Goal: Feedback & Contribution: Leave review/rating

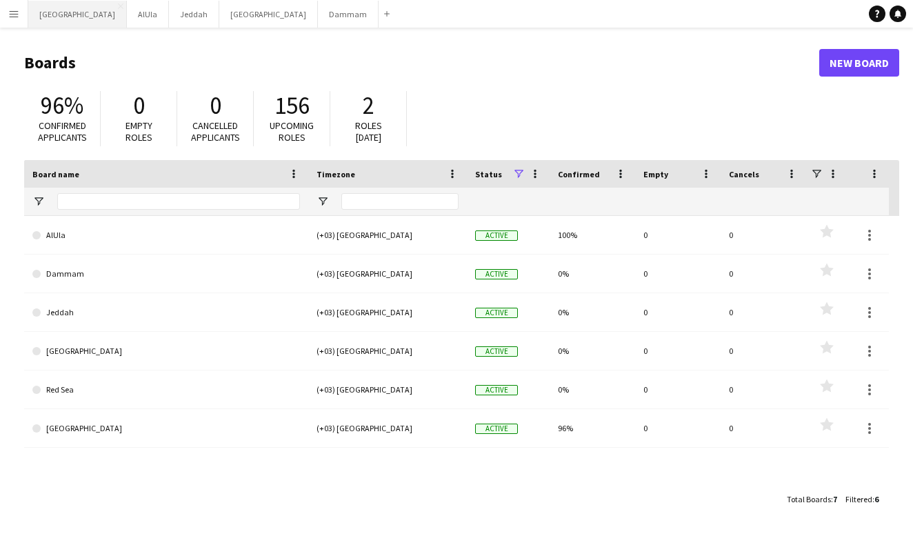
click at [50, 13] on button "Riyadh Close" at bounding box center [77, 14] width 99 height 27
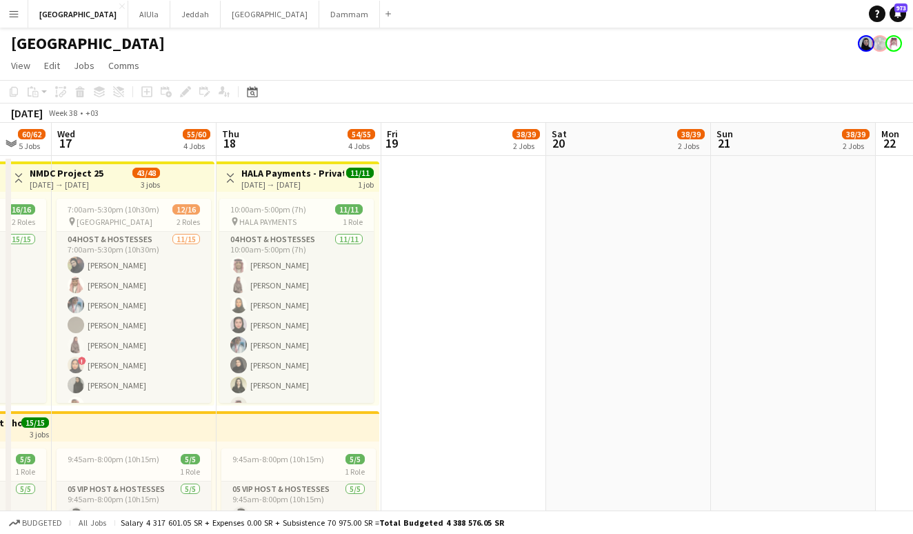
scroll to position [0, 441]
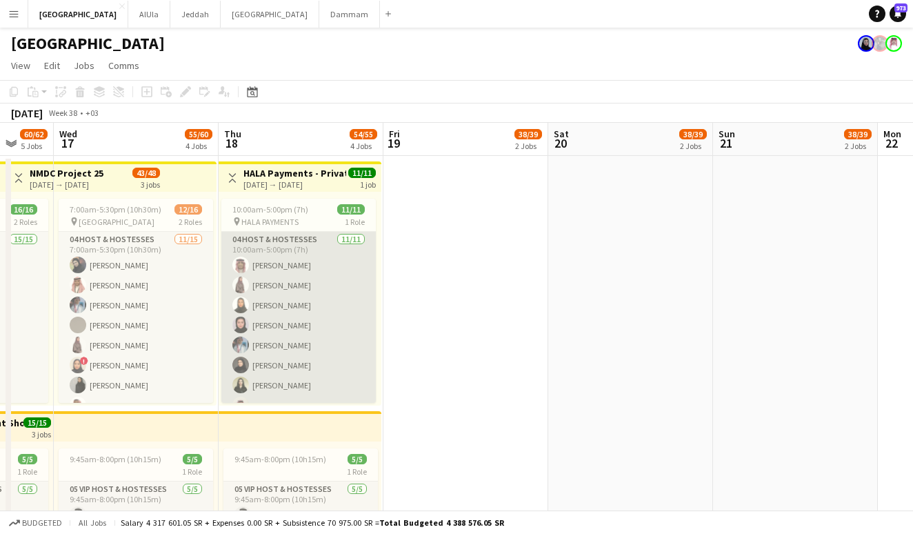
click at [347, 270] on app-card-role "04 Host & Hostesses [DATE] 10:00am-5:00pm (7h) [PERSON_NAME] [PERSON_NAME] [PER…" at bounding box center [298, 355] width 154 height 247
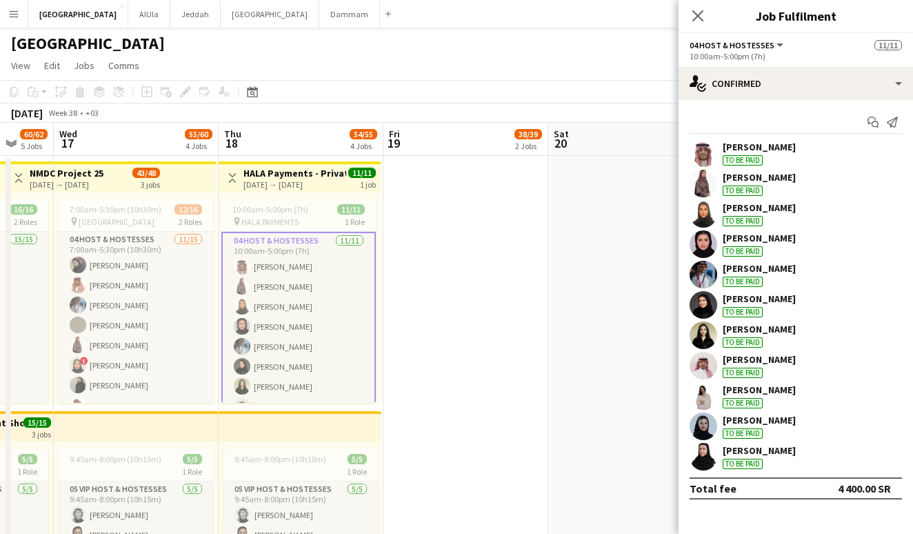
click at [784, 151] on div "[PERSON_NAME]" at bounding box center [759, 147] width 73 height 12
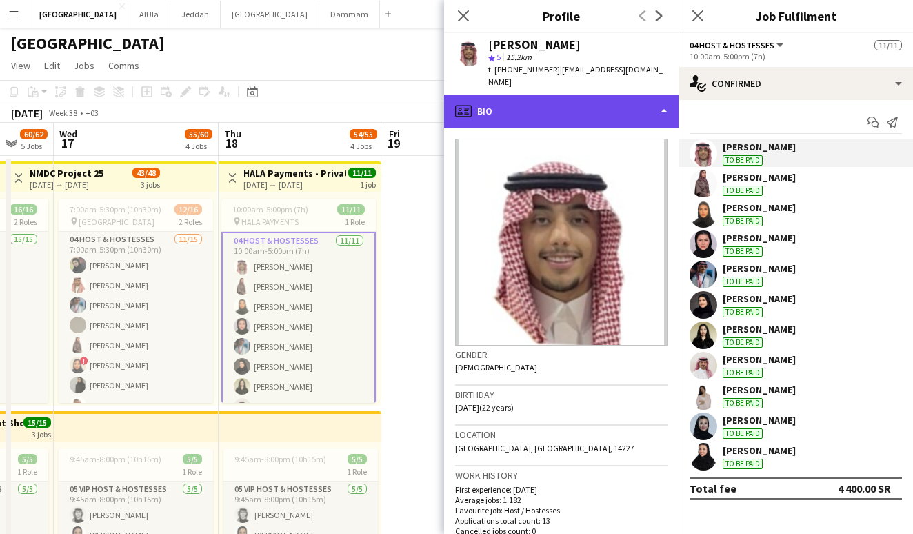
click at [550, 99] on div "profile Bio" at bounding box center [561, 110] width 235 height 33
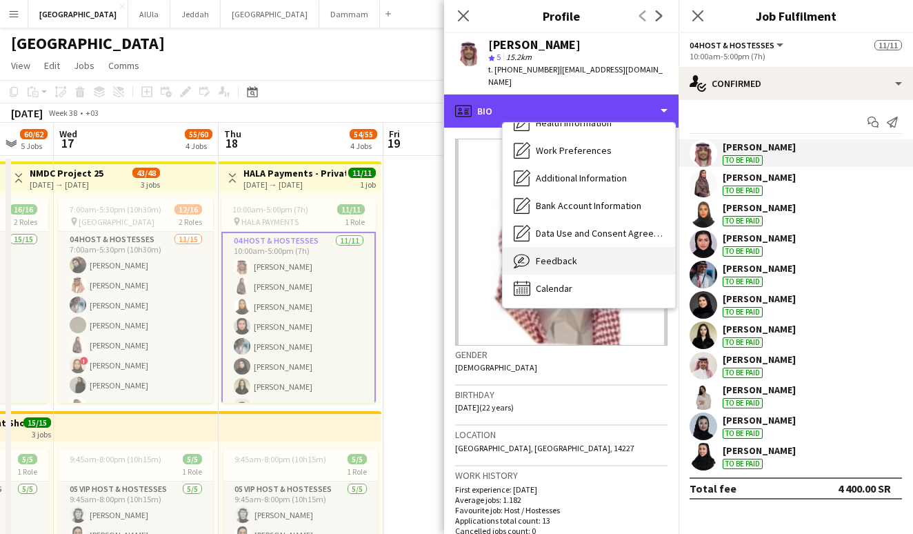
scroll to position [157, 0]
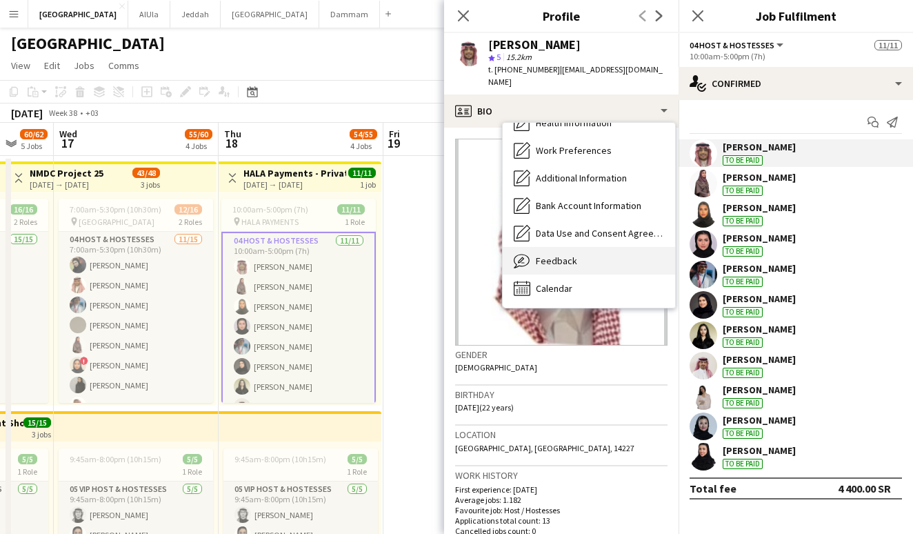
click at [566, 255] on span "Feedback" at bounding box center [556, 261] width 41 height 12
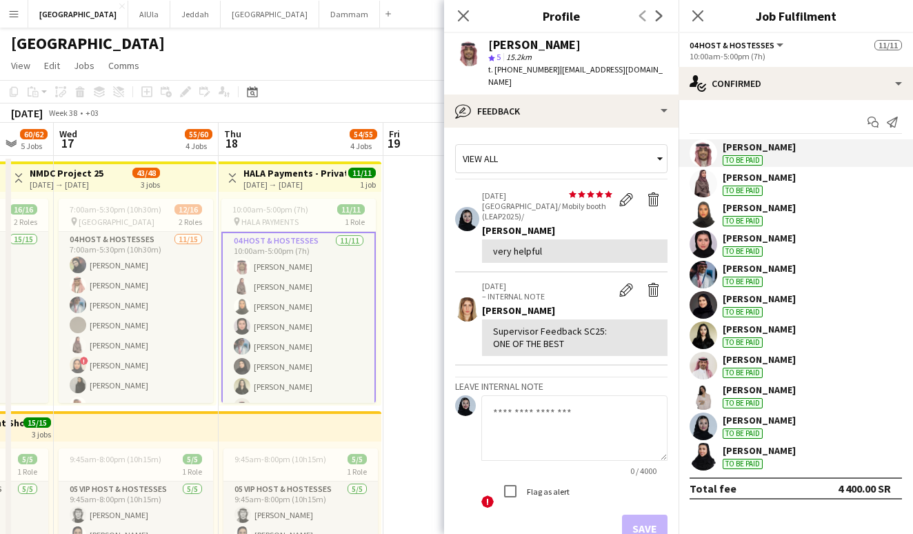
click at [525, 403] on textarea at bounding box center [574, 428] width 186 height 66
type textarea "**********"
click at [636, 515] on button "Save" at bounding box center [645, 529] width 46 height 28
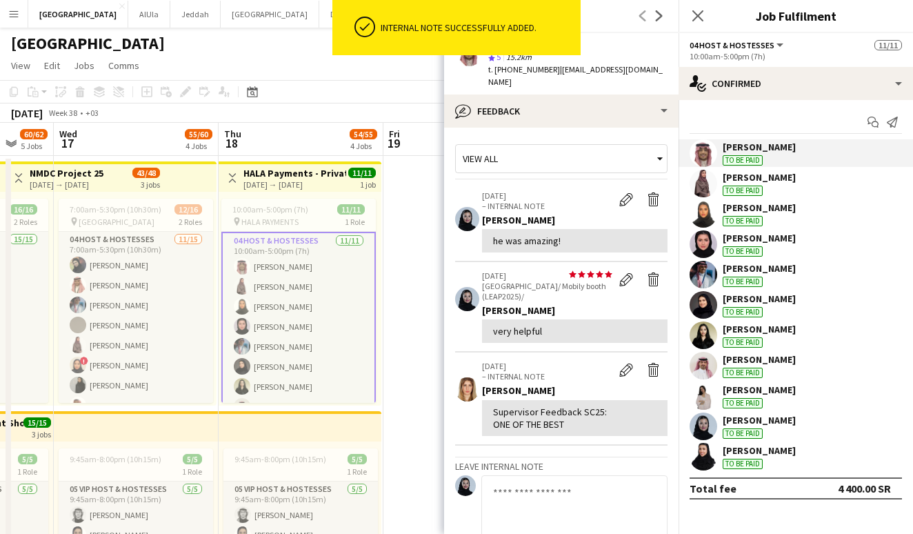
click at [789, 169] on div "[PERSON_NAME] To be paid [PERSON_NAME] To be paid [PERSON_NAME] To be paid [PER…" at bounding box center [796, 304] width 235 height 331
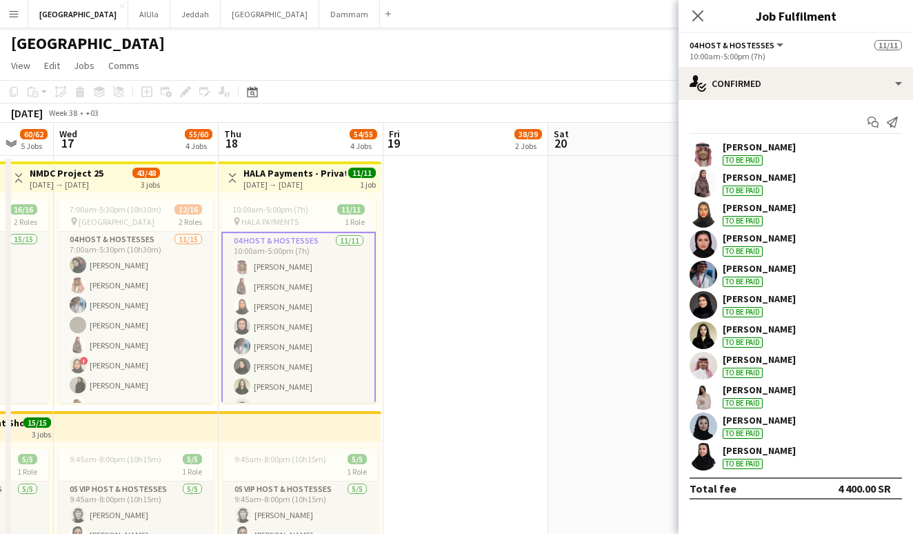
click at [788, 174] on div "[PERSON_NAME] To be paid" at bounding box center [796, 184] width 235 height 28
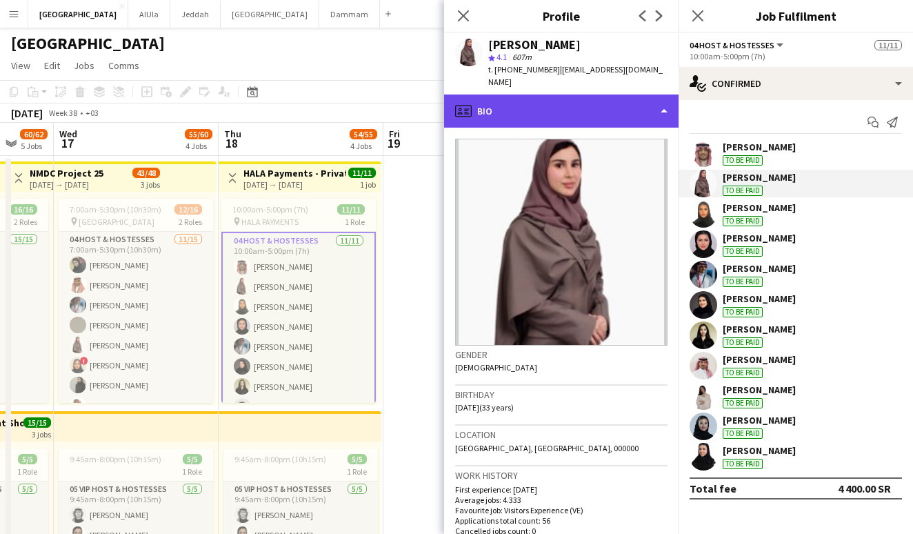
click at [586, 97] on div "profile Bio" at bounding box center [561, 110] width 235 height 33
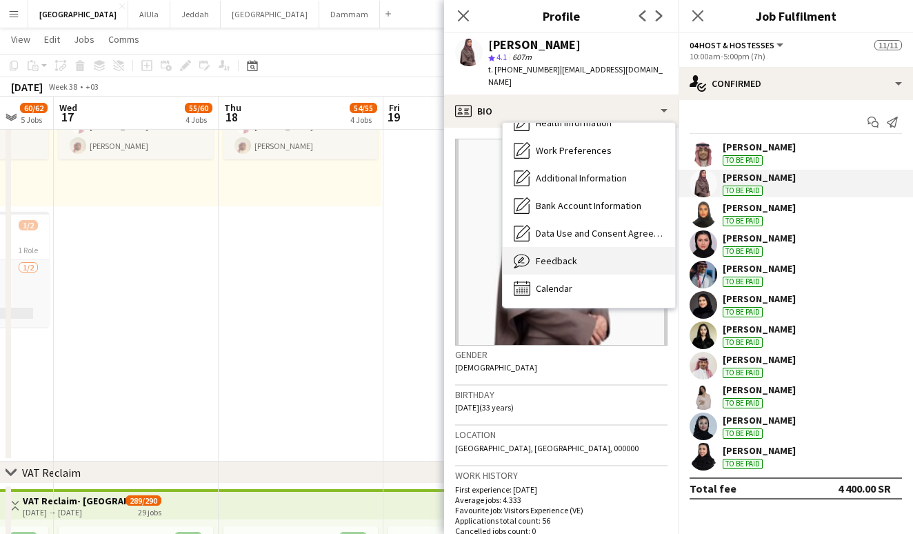
click at [552, 255] on span "Feedback" at bounding box center [556, 261] width 41 height 12
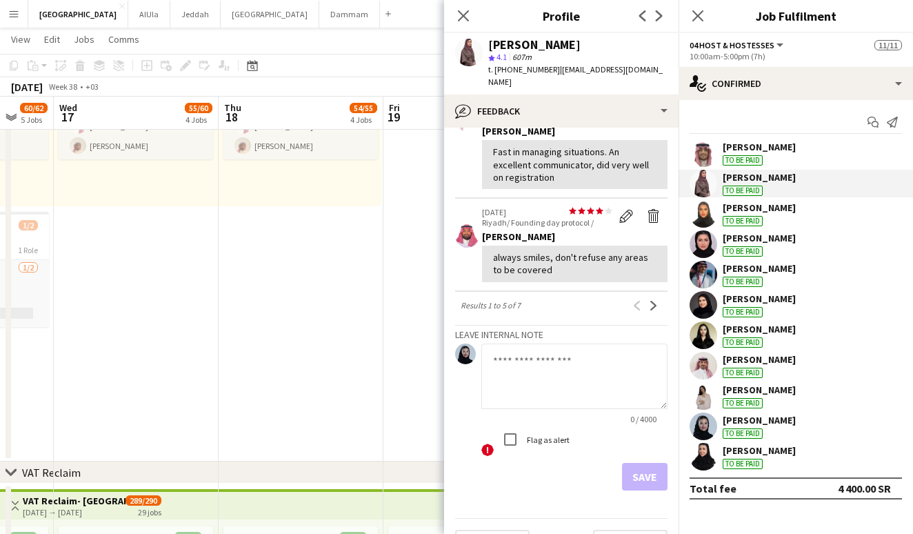
click at [522, 345] on textarea at bounding box center [574, 376] width 186 height 66
type textarea "**********"
click at [630, 463] on button "Save" at bounding box center [645, 477] width 46 height 28
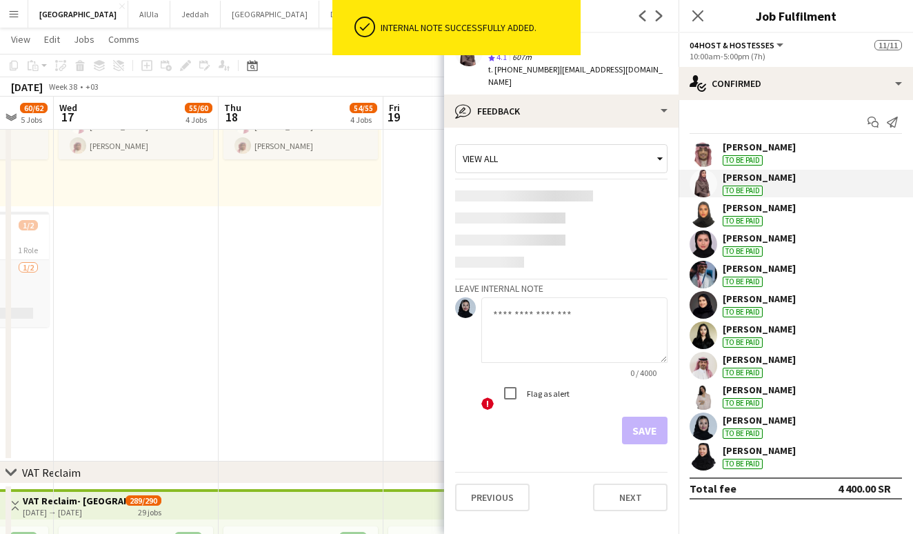
scroll to position [0, 0]
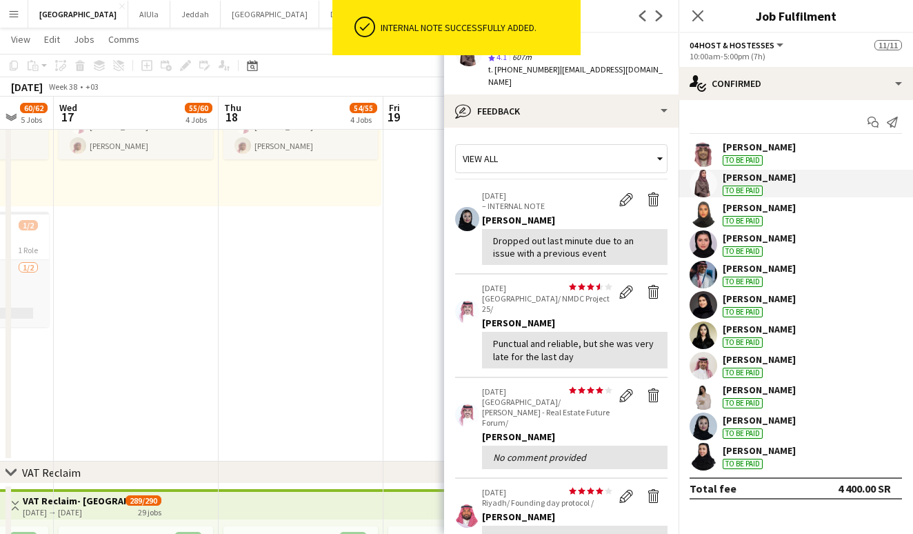
click at [772, 220] on div "[PERSON_NAME] To be paid" at bounding box center [759, 213] width 73 height 25
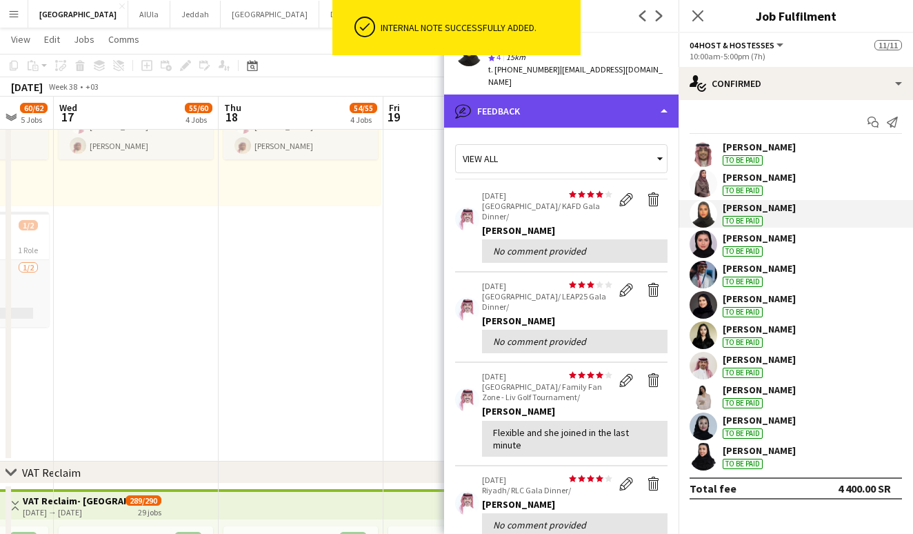
click at [620, 97] on div "bubble-pencil Feedback" at bounding box center [561, 110] width 235 height 33
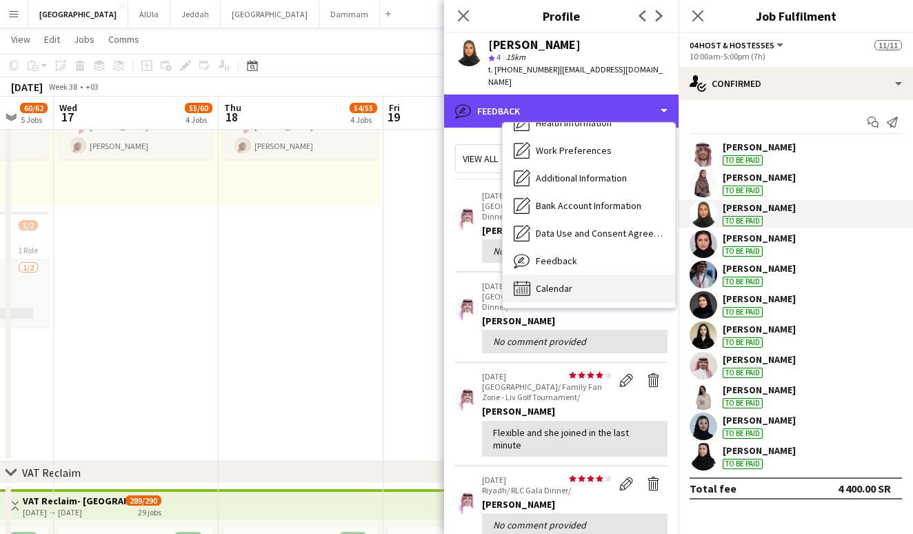
scroll to position [157, 0]
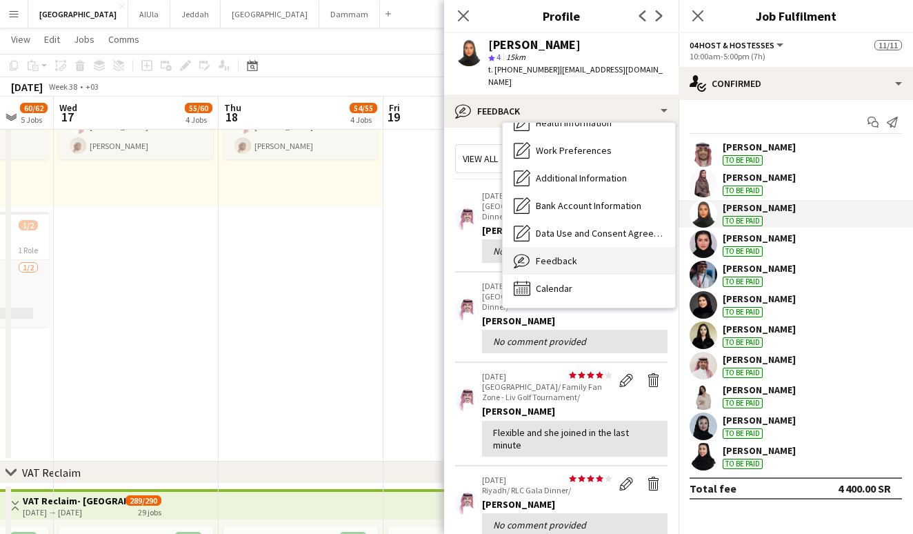
click at [568, 255] on span "Feedback" at bounding box center [556, 261] width 41 height 12
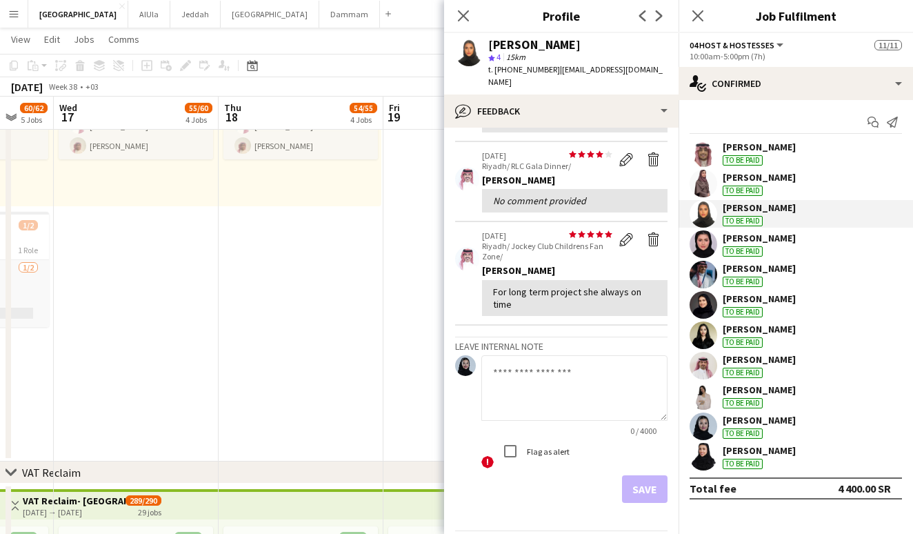
scroll to position [323, 0]
click at [549, 357] on textarea at bounding box center [574, 389] width 186 height 66
type textarea "**********"
click at [648, 476] on button "Save" at bounding box center [645, 490] width 46 height 28
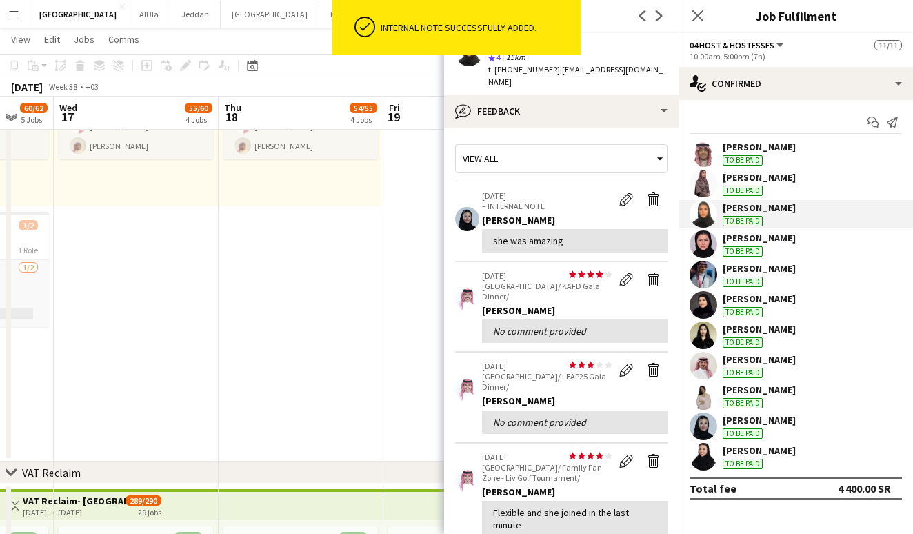
click at [761, 237] on div "[PERSON_NAME]" at bounding box center [759, 238] width 73 height 12
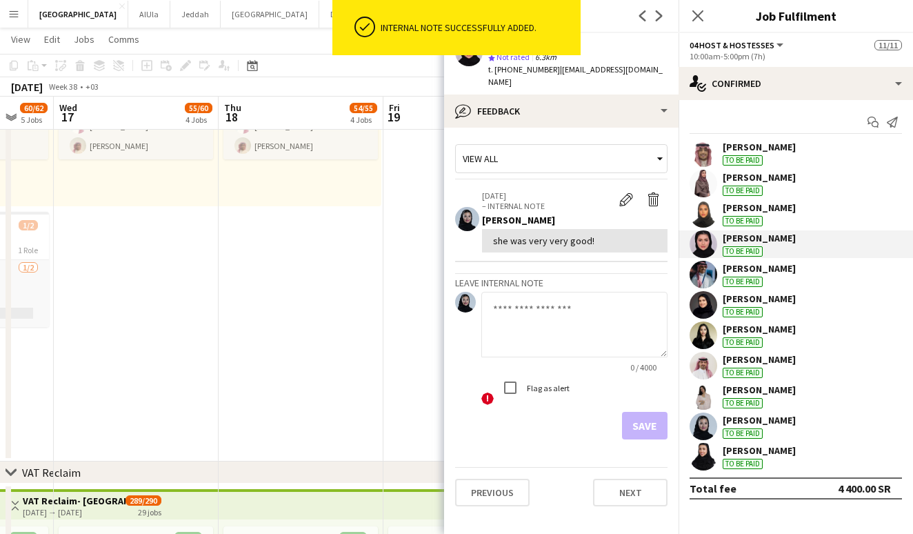
click at [551, 307] on textarea at bounding box center [574, 325] width 186 height 66
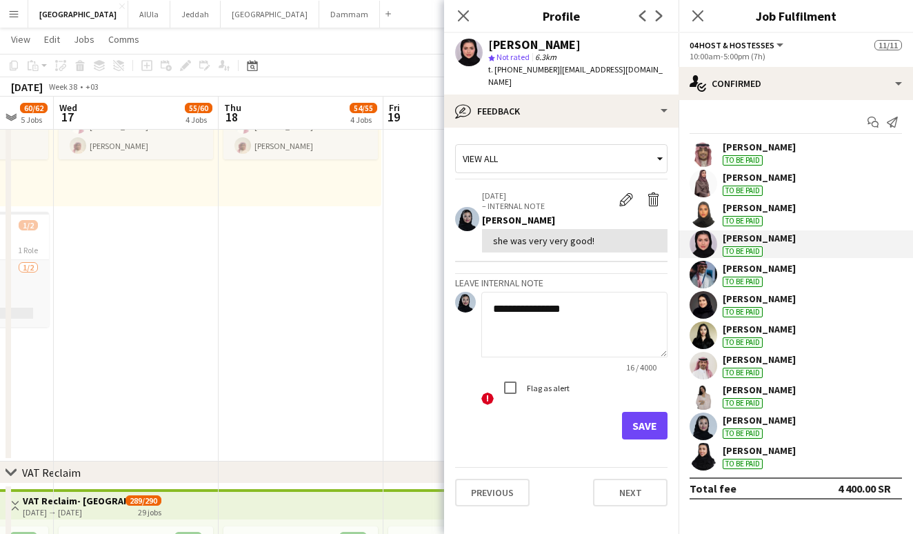
type textarea "**********"
click at [633, 412] on button "Save" at bounding box center [645, 426] width 46 height 28
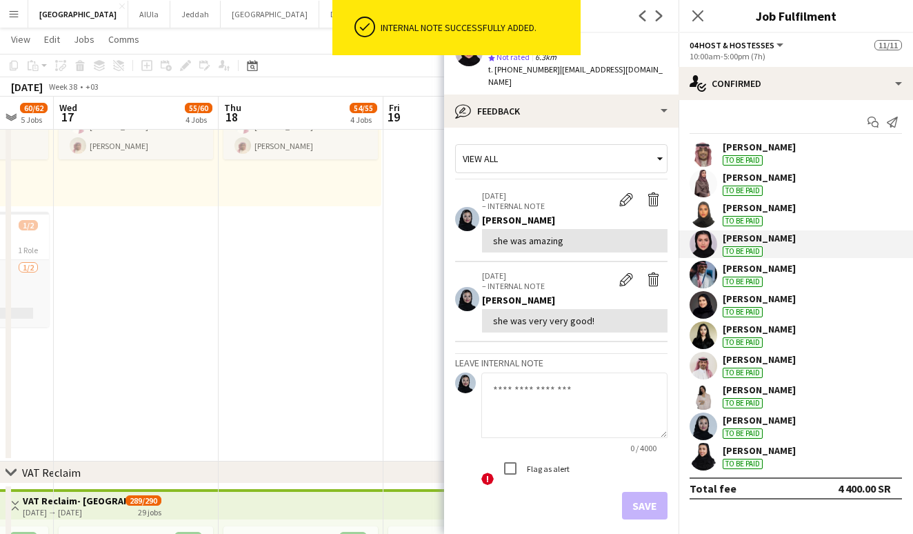
click at [765, 272] on div "[PERSON_NAME]" at bounding box center [759, 268] width 73 height 12
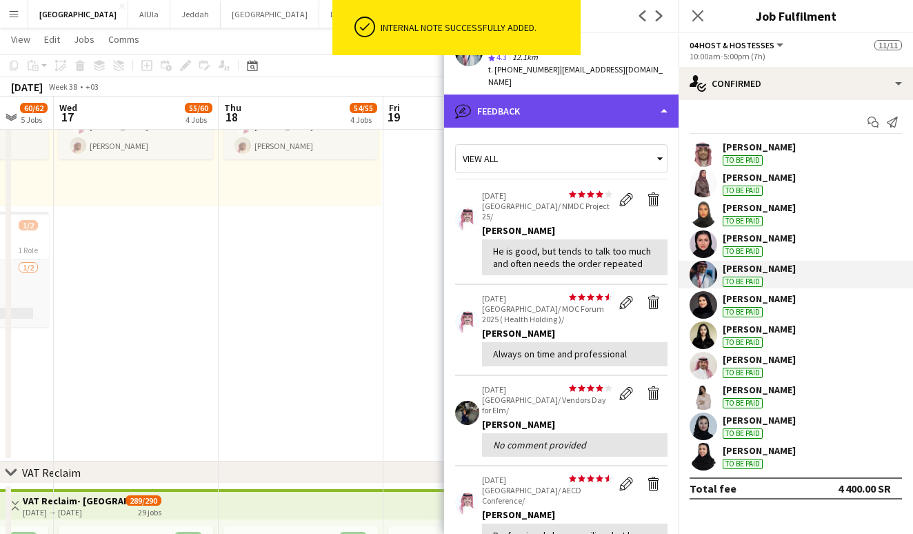
click at [646, 106] on div "bubble-pencil Feedback" at bounding box center [561, 110] width 235 height 33
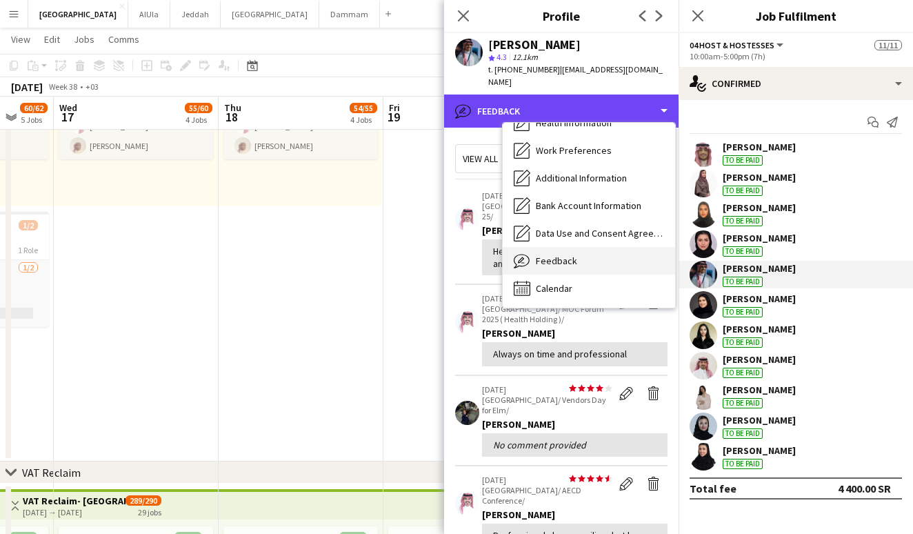
scroll to position [157, 0]
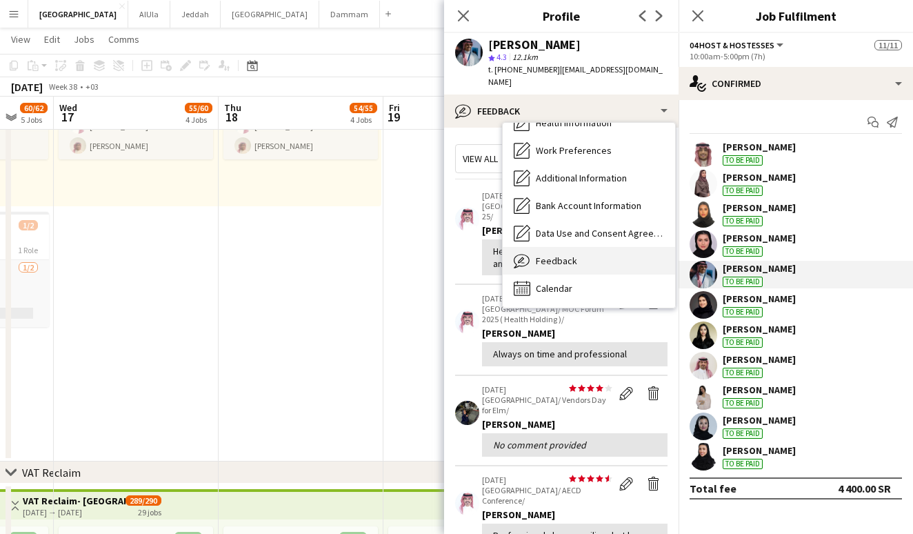
click at [571, 255] on span "Feedback" at bounding box center [556, 261] width 41 height 12
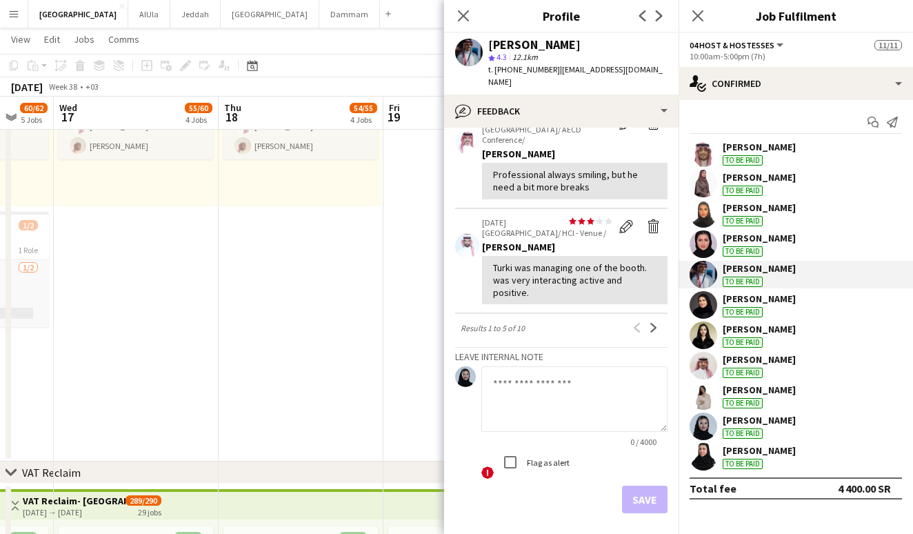
scroll to position [360, 0]
click at [519, 367] on textarea at bounding box center [574, 400] width 186 height 66
type textarea "**********"
click at [649, 486] on button "Save" at bounding box center [645, 500] width 46 height 28
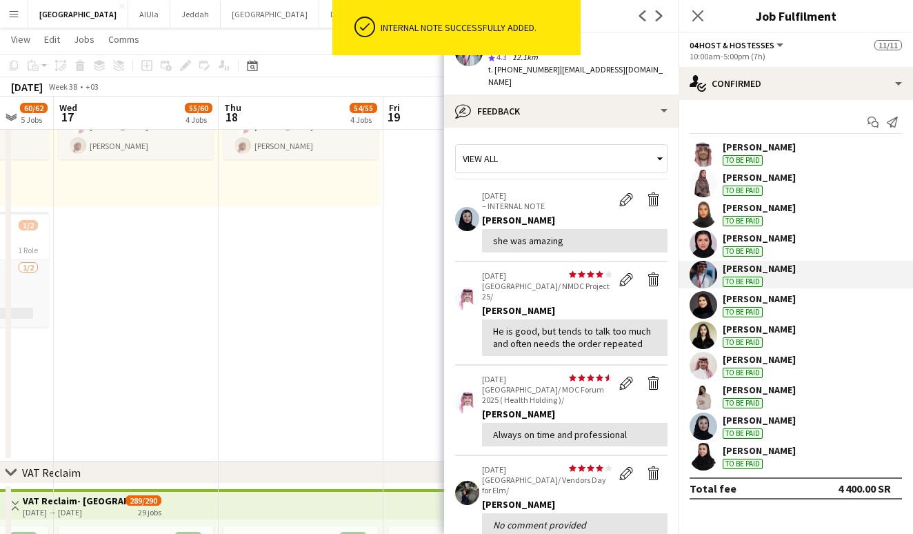
click at [815, 299] on div "[PERSON_NAME] To be paid" at bounding box center [796, 305] width 235 height 28
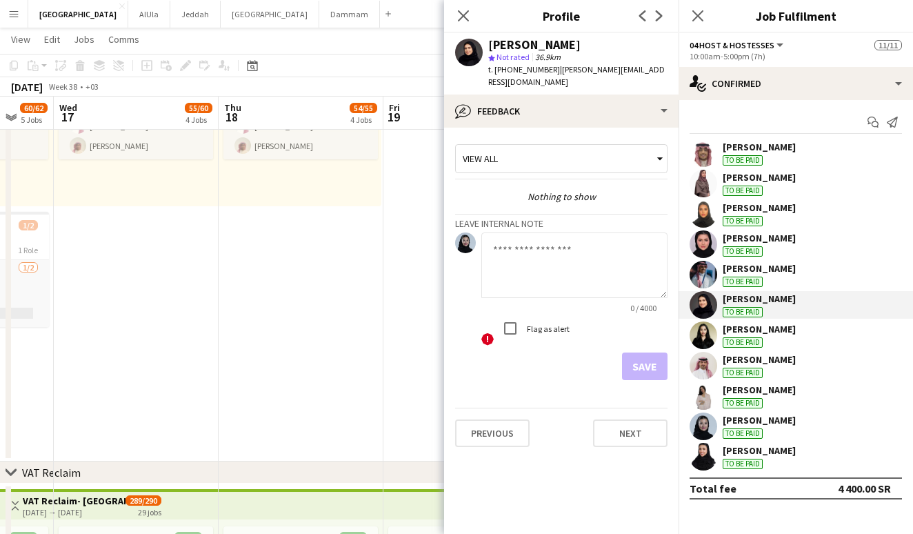
click at [761, 308] on div "To be paid" at bounding box center [743, 312] width 40 height 10
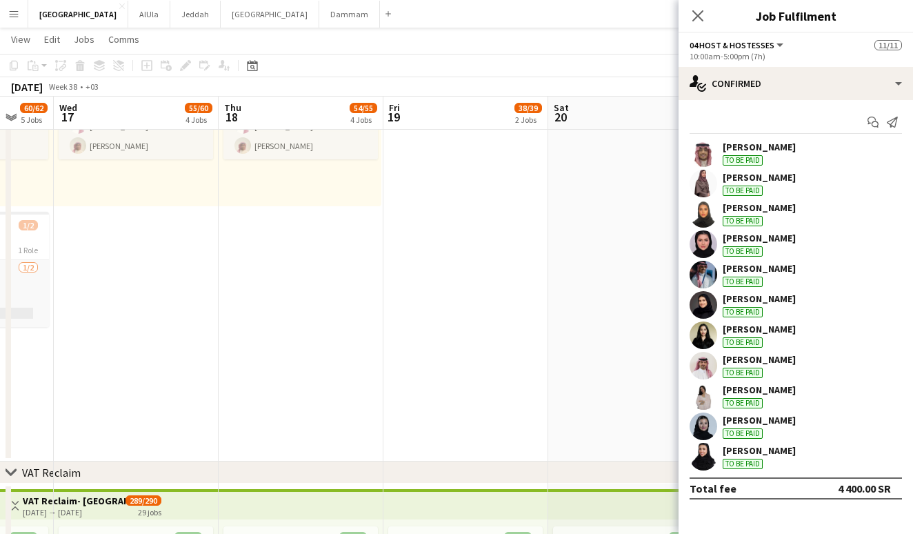
click at [764, 306] on div "[PERSON_NAME] To be paid" at bounding box center [759, 304] width 73 height 25
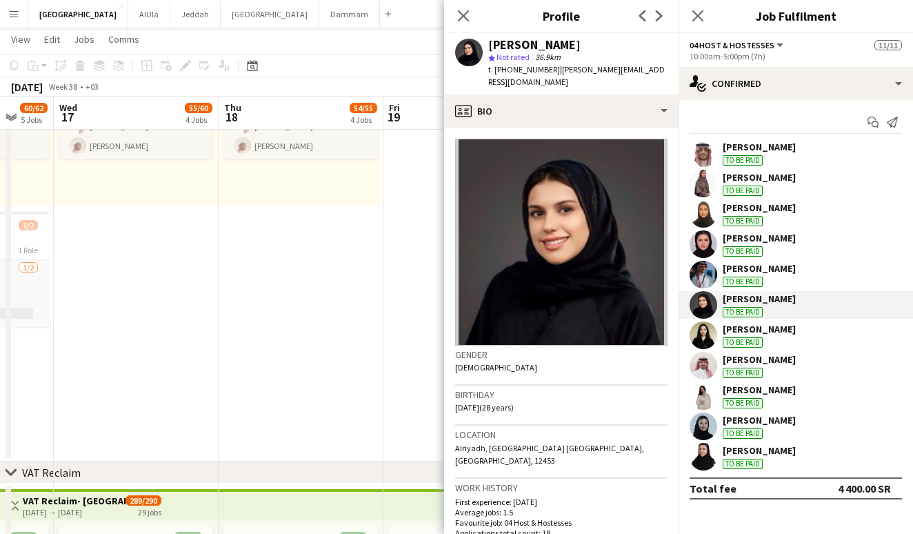
click at [552, 252] on img at bounding box center [561, 242] width 212 height 207
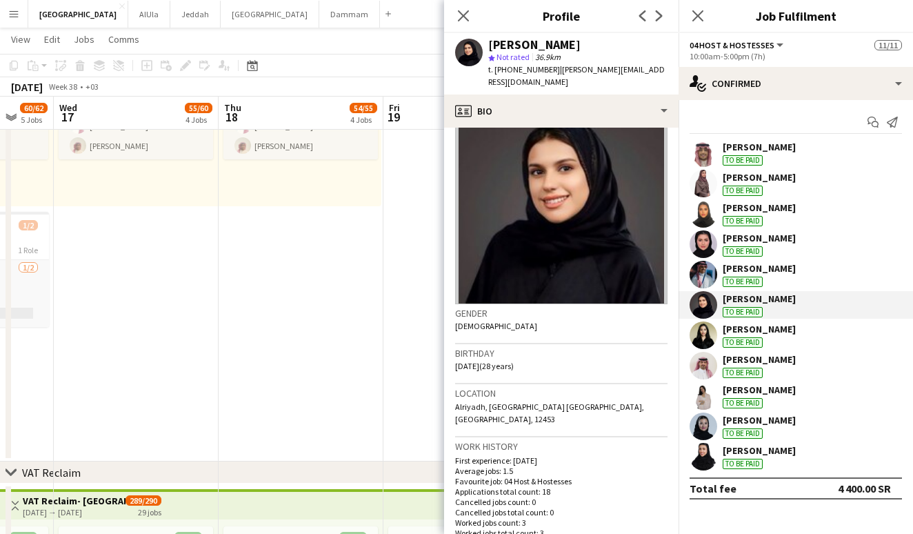
scroll to position [45, 0]
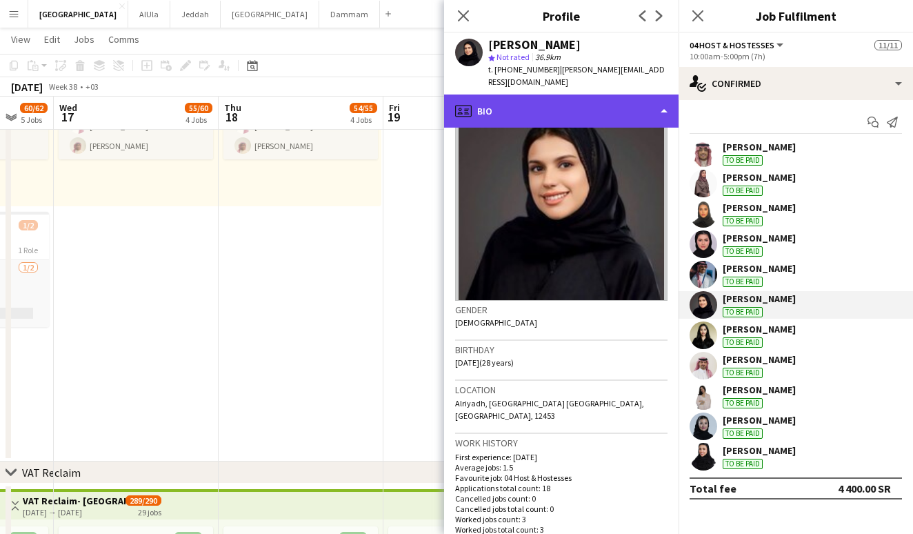
click at [575, 104] on div "profile Bio" at bounding box center [561, 110] width 235 height 33
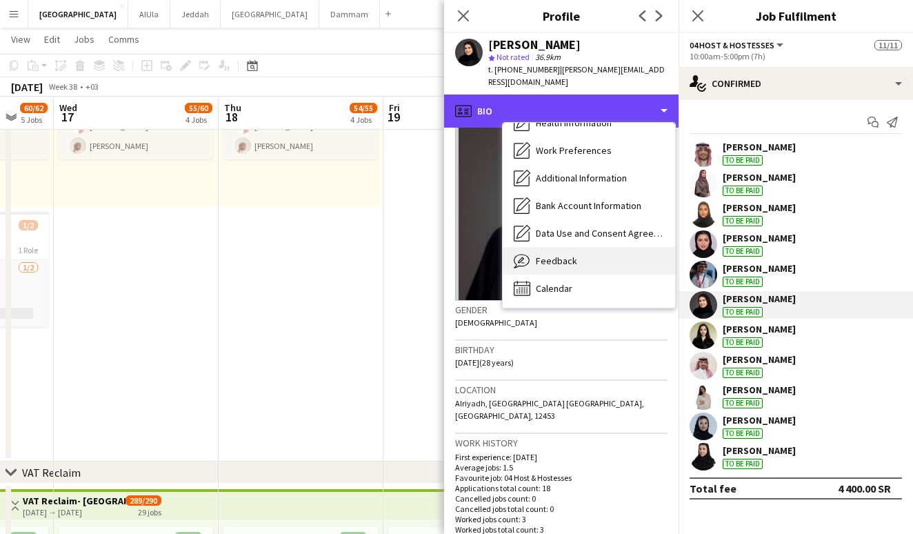
scroll to position [157, 0]
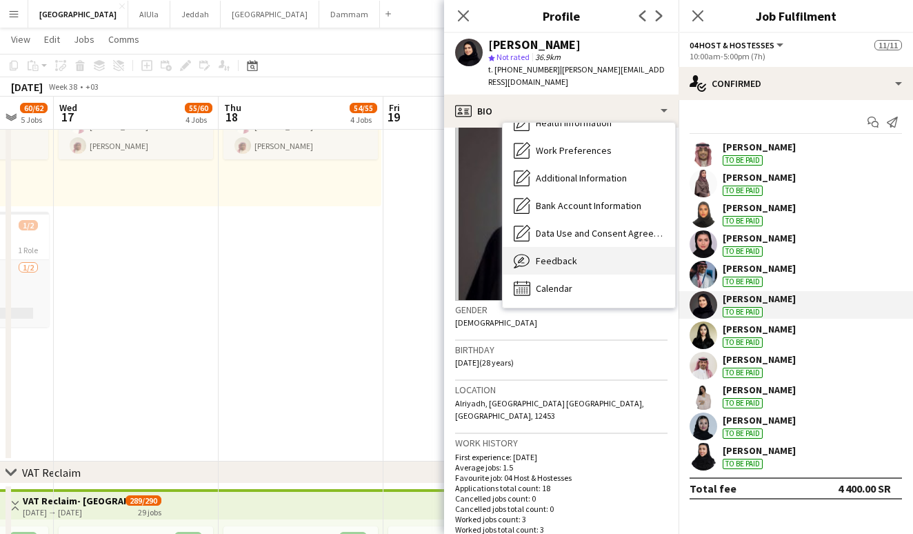
click at [563, 247] on div "Feedback Feedback" at bounding box center [589, 261] width 172 height 28
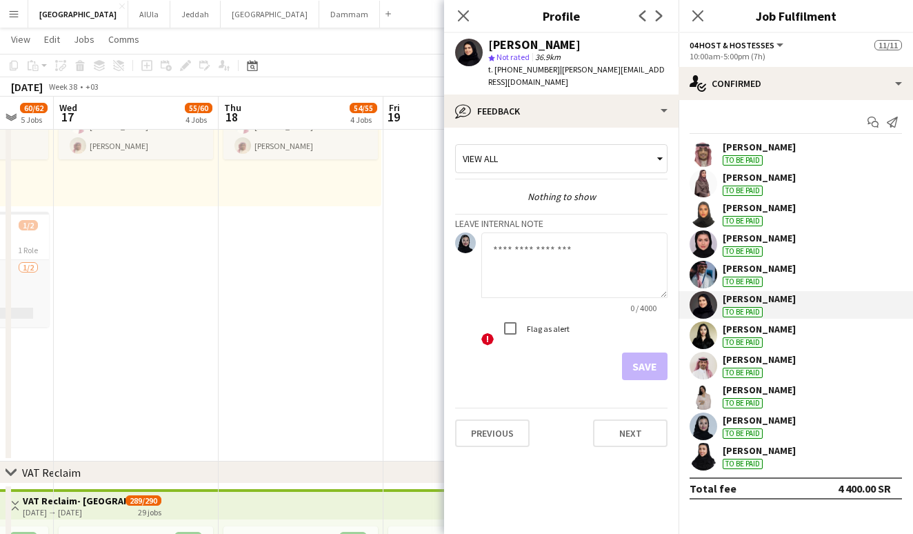
click at [563, 239] on textarea at bounding box center [574, 265] width 186 height 66
type textarea "**********"
click at [657, 363] on button "Save" at bounding box center [645, 366] width 46 height 28
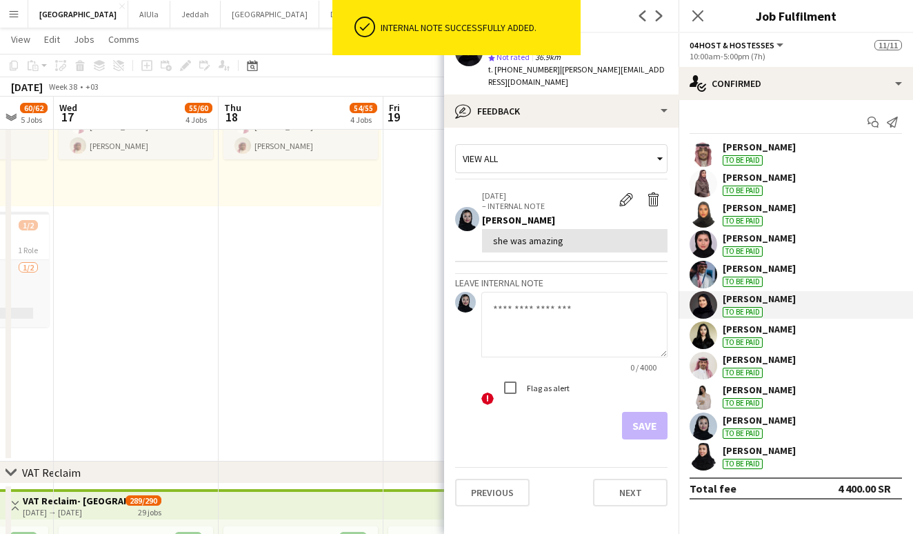
click at [739, 345] on div "To be paid" at bounding box center [743, 342] width 40 height 10
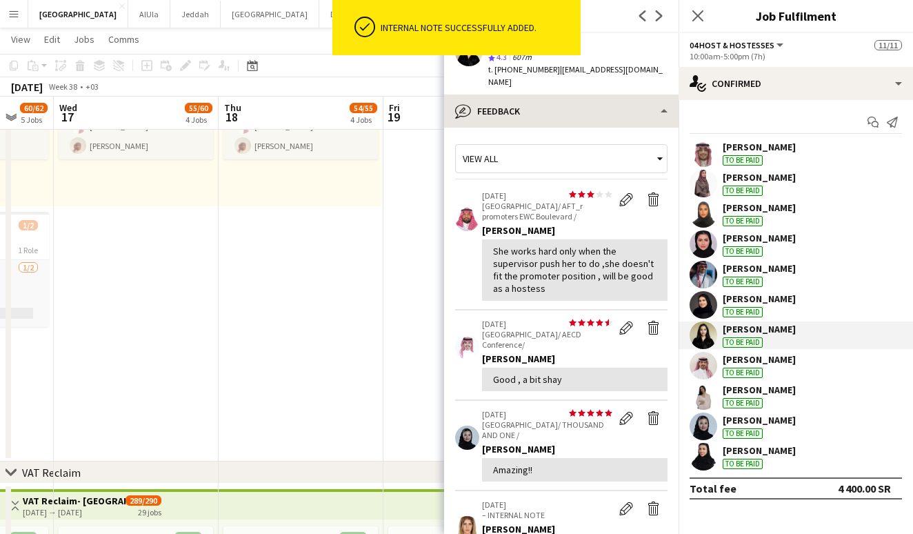
scroll to position [0, 0]
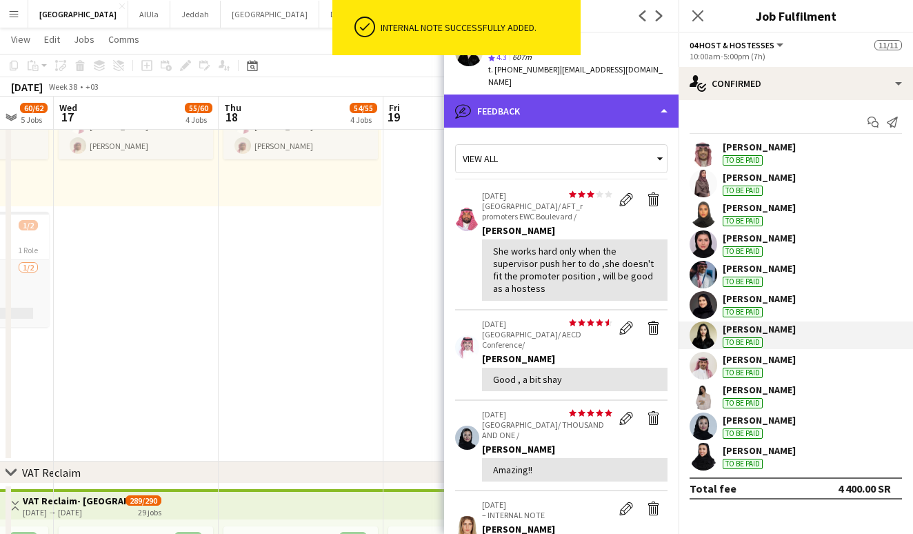
click at [569, 103] on div "bubble-pencil Feedback" at bounding box center [561, 110] width 235 height 33
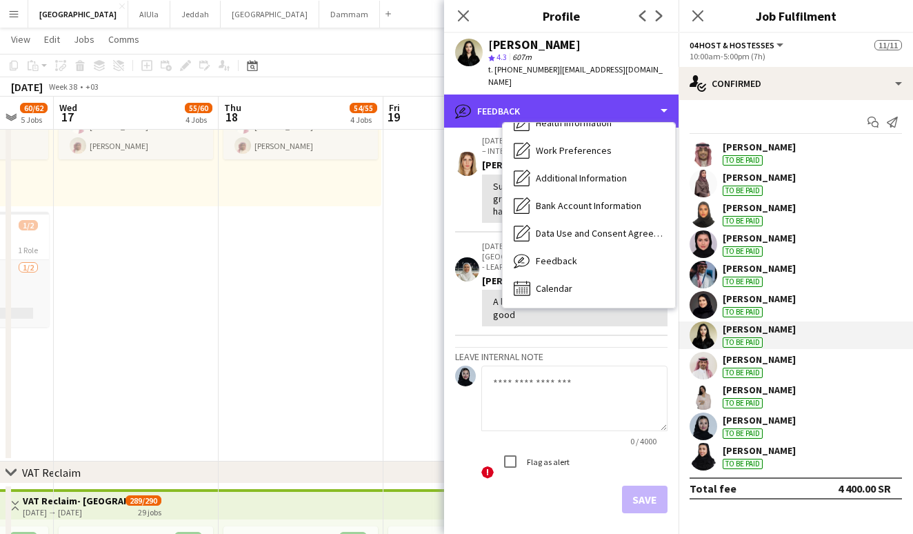
scroll to position [363, 0]
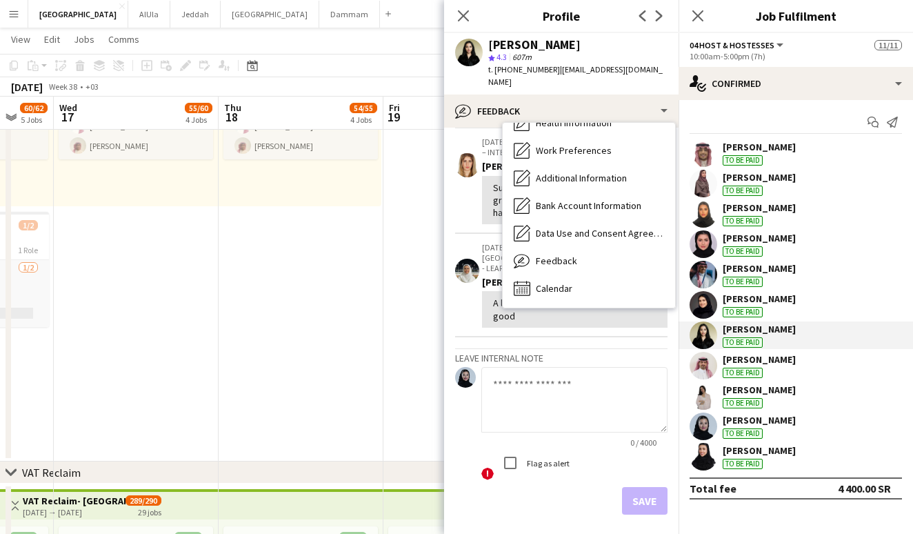
click at [559, 367] on textarea at bounding box center [574, 400] width 186 height 66
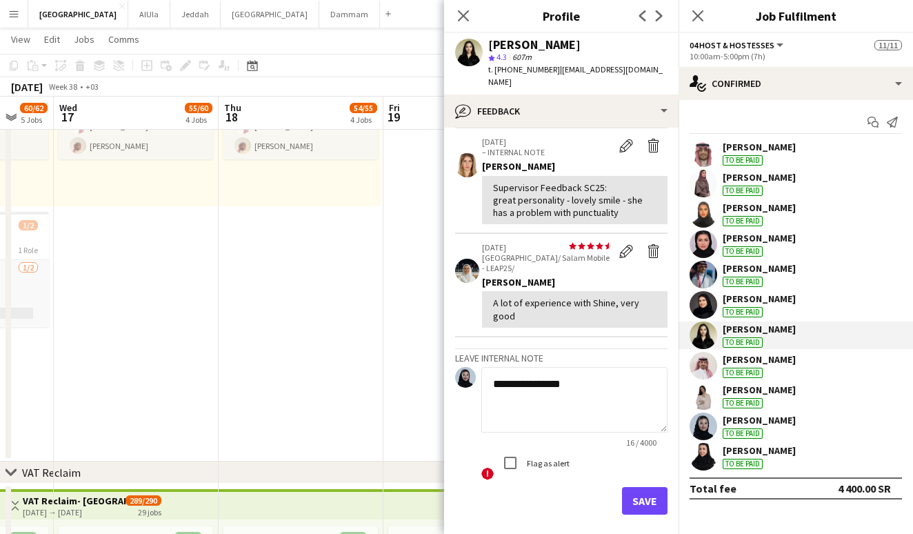
type textarea "**********"
click at [652, 487] on button "Save" at bounding box center [645, 501] width 46 height 28
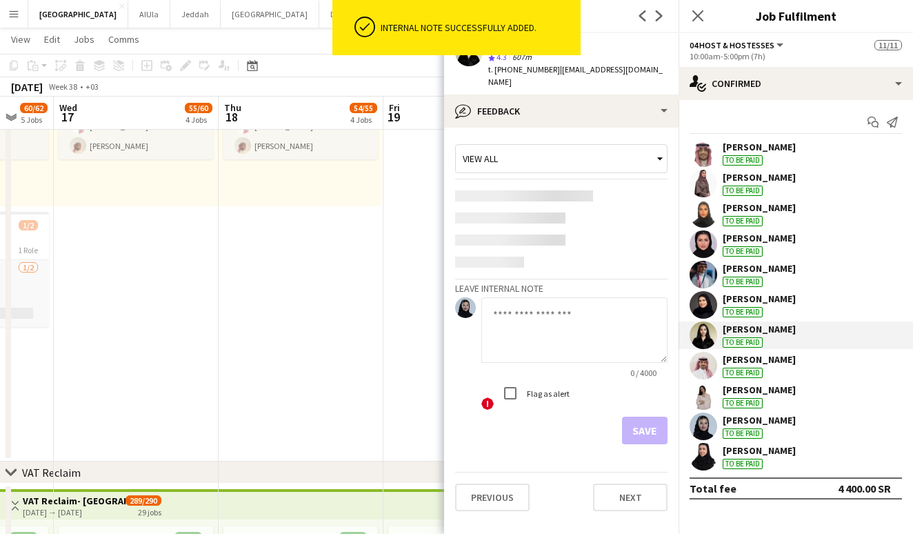
scroll to position [0, 0]
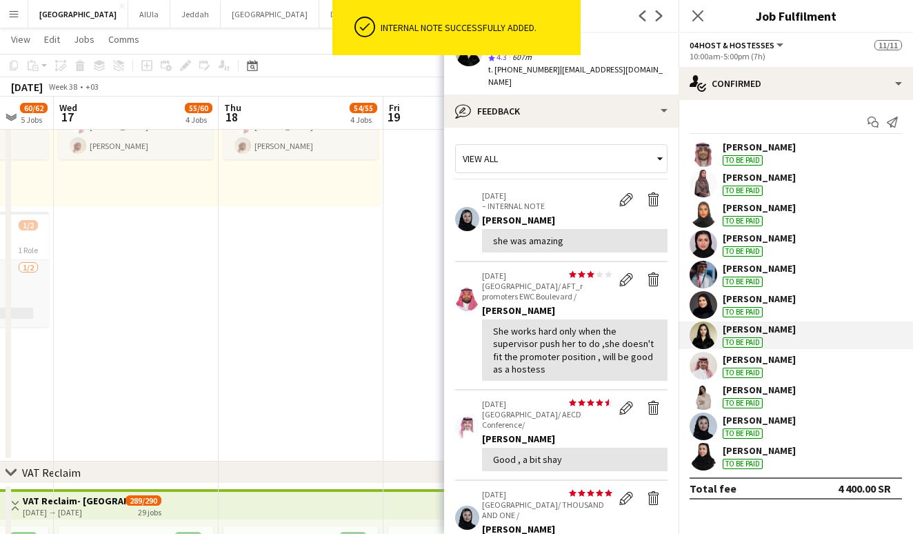
click at [772, 360] on div "[PERSON_NAME]" at bounding box center [759, 359] width 73 height 12
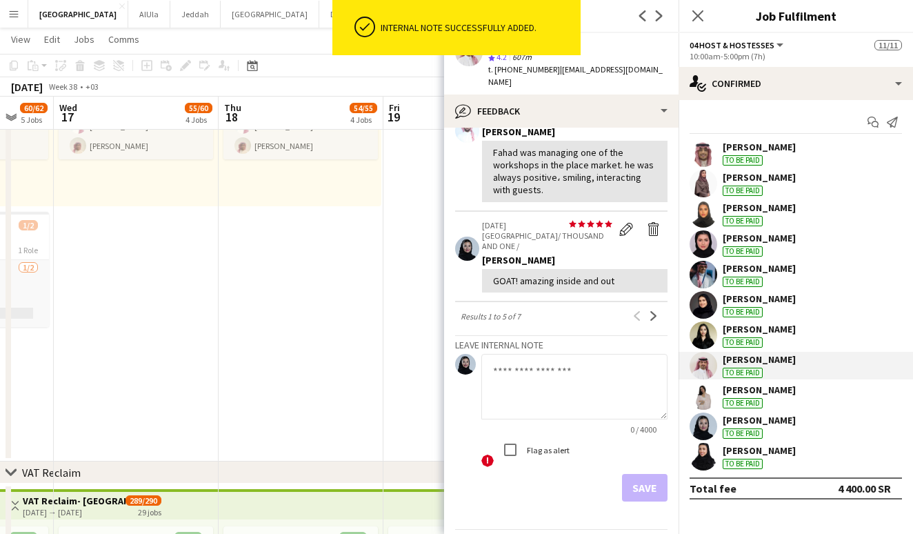
click at [552, 354] on textarea at bounding box center [574, 387] width 186 height 66
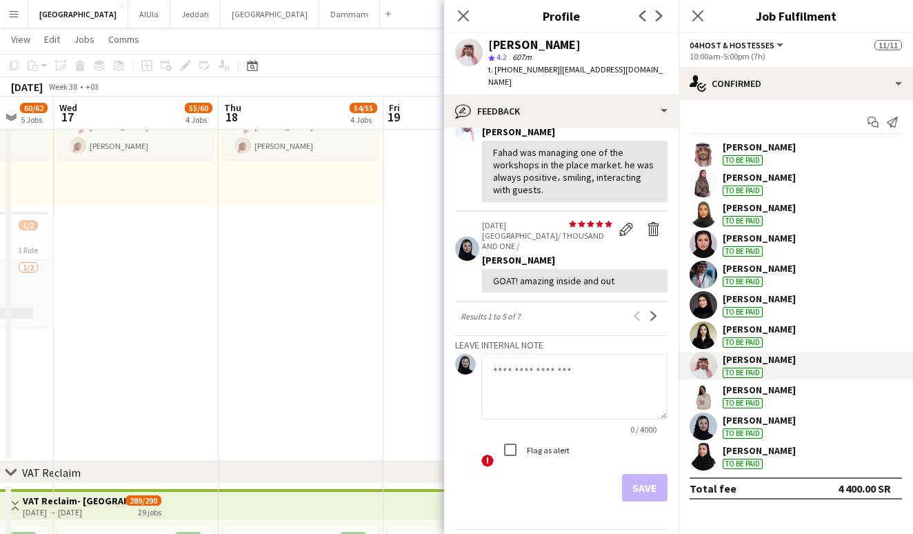
scroll to position [399, 0]
type textarea "**********"
click at [646, 475] on button "Save" at bounding box center [645, 489] width 46 height 28
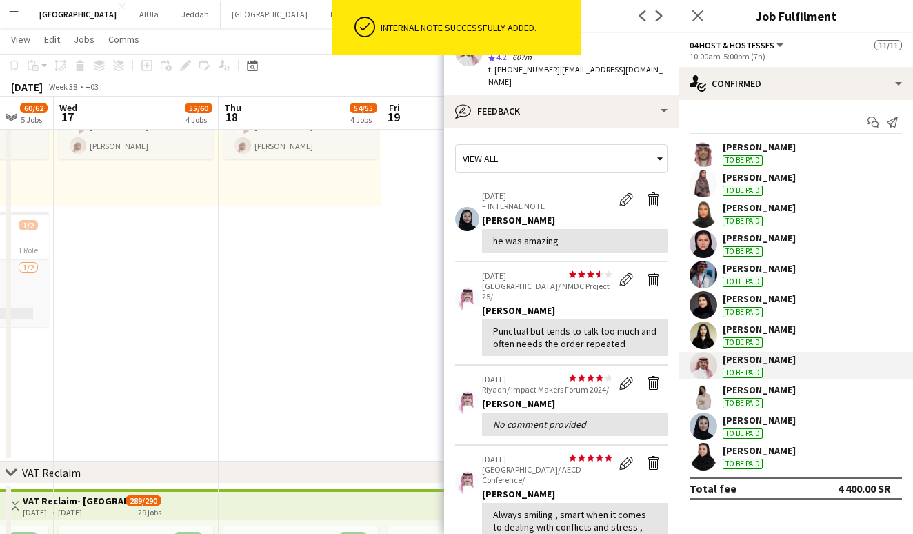
click at [804, 376] on div "[PERSON_NAME] To be paid" at bounding box center [796, 366] width 235 height 28
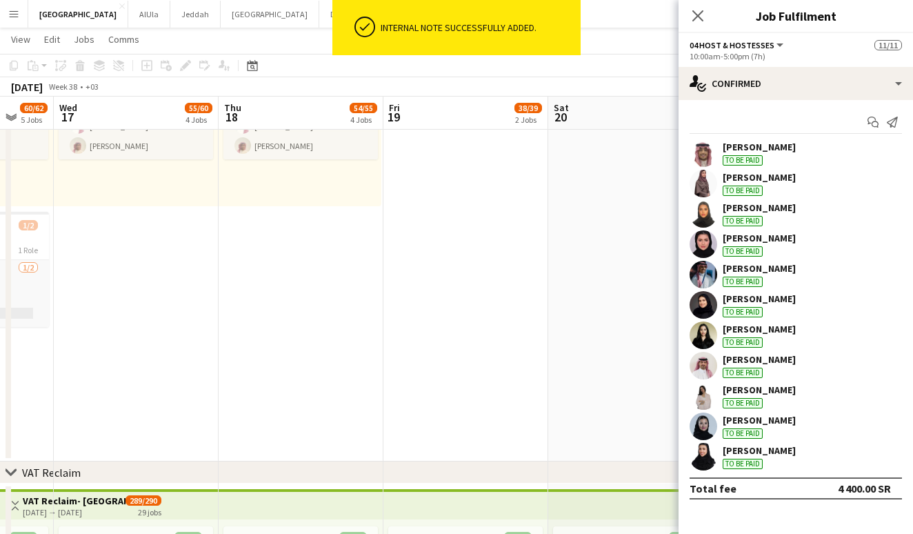
click at [798, 386] on div "[PERSON_NAME] To be paid" at bounding box center [796, 396] width 235 height 28
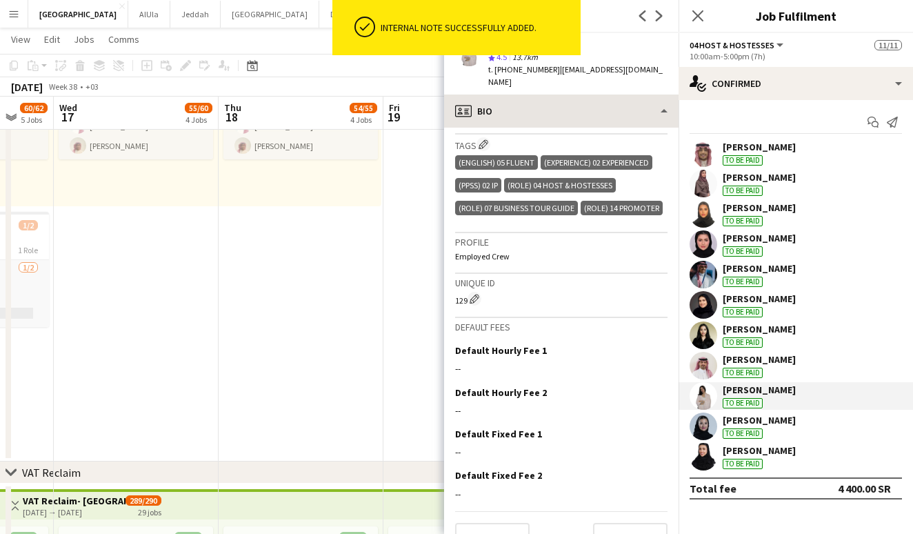
scroll to position [499, 0]
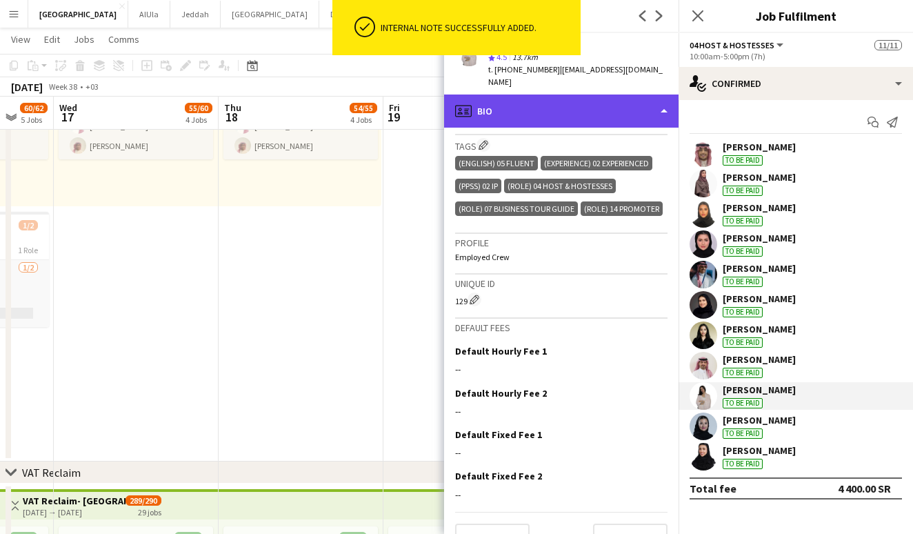
click at [637, 94] on div "profile Bio" at bounding box center [561, 110] width 235 height 33
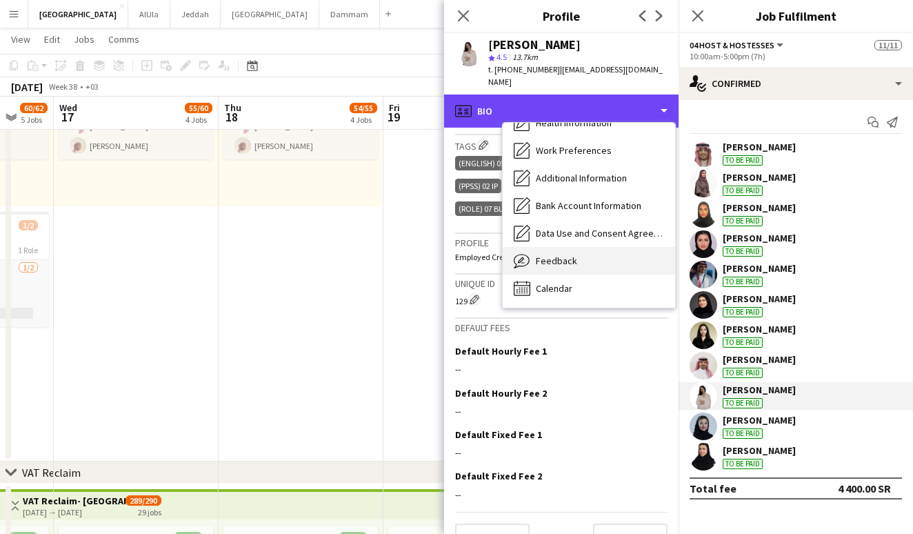
scroll to position [157, 0]
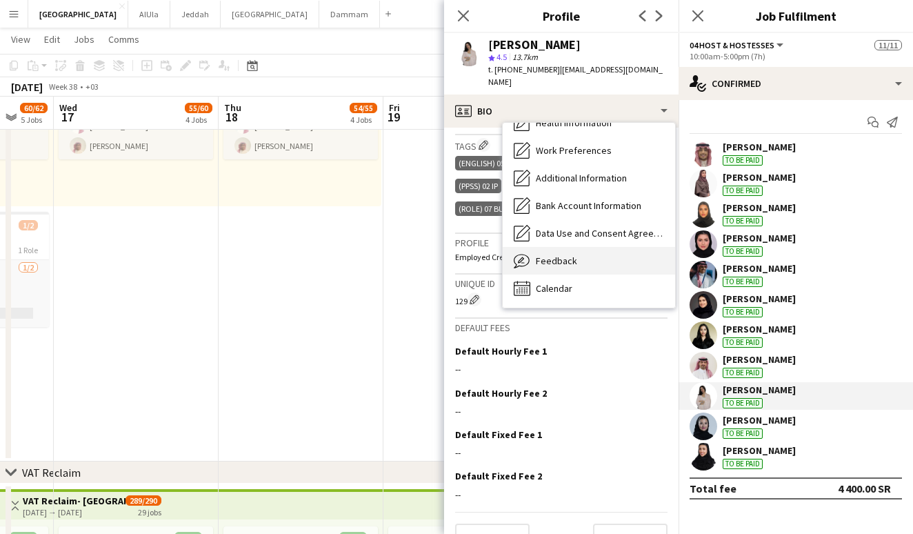
click at [556, 255] on div "Feedback Feedback" at bounding box center [589, 261] width 172 height 28
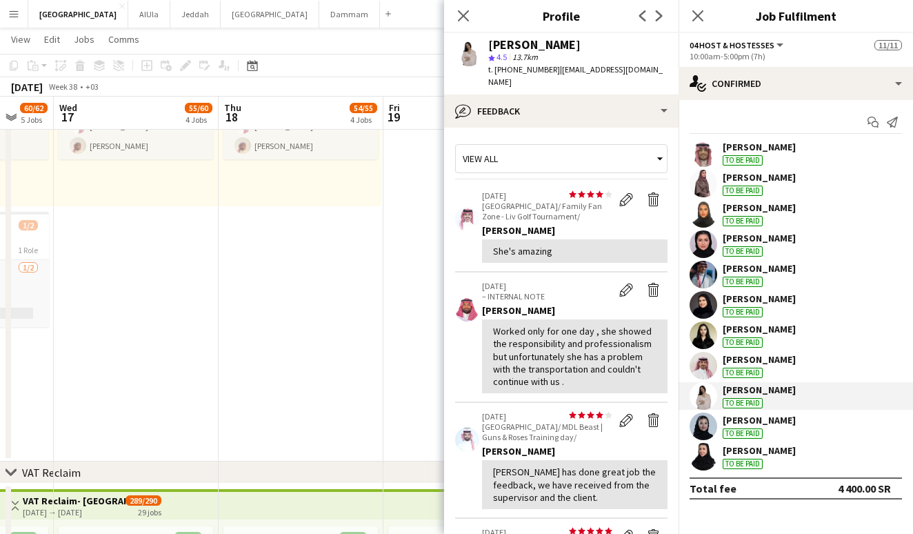
drag, startPoint x: 556, startPoint y: 257, endPoint x: 559, endPoint y: 337, distance: 80.1
click at [559, 337] on div "Worked only for one day , she showed the responsibility and professionalism but…" at bounding box center [574, 356] width 163 height 63
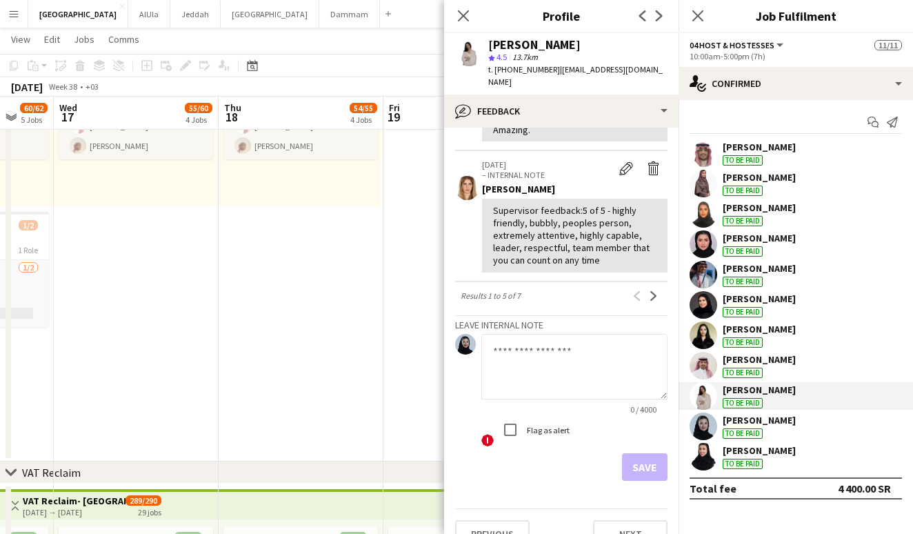
click at [546, 338] on textarea at bounding box center [574, 367] width 186 height 66
type textarea "**********"
click at [636, 454] on button "Save" at bounding box center [645, 468] width 46 height 28
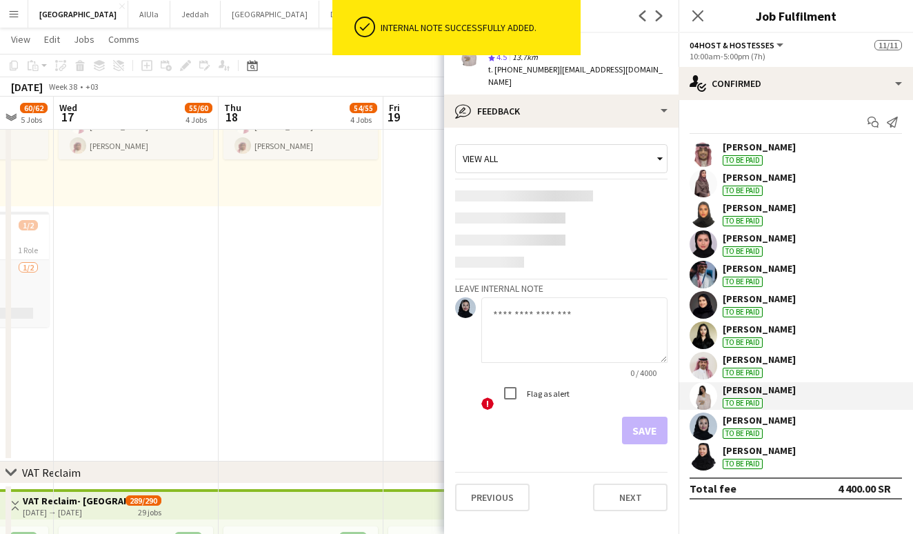
click at [747, 460] on div "To be paid" at bounding box center [743, 464] width 40 height 10
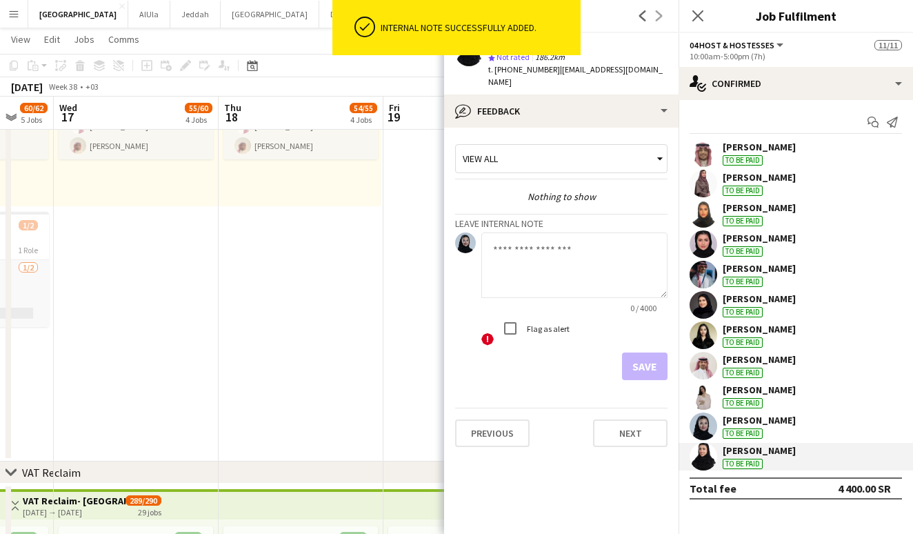
click at [565, 241] on textarea at bounding box center [574, 265] width 186 height 66
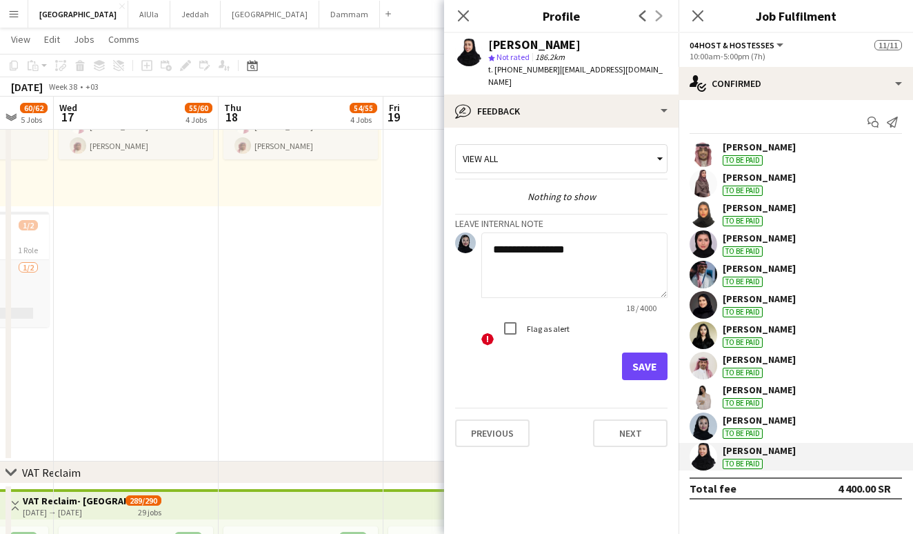
type textarea "**********"
click at [642, 352] on button "Save" at bounding box center [645, 366] width 46 height 28
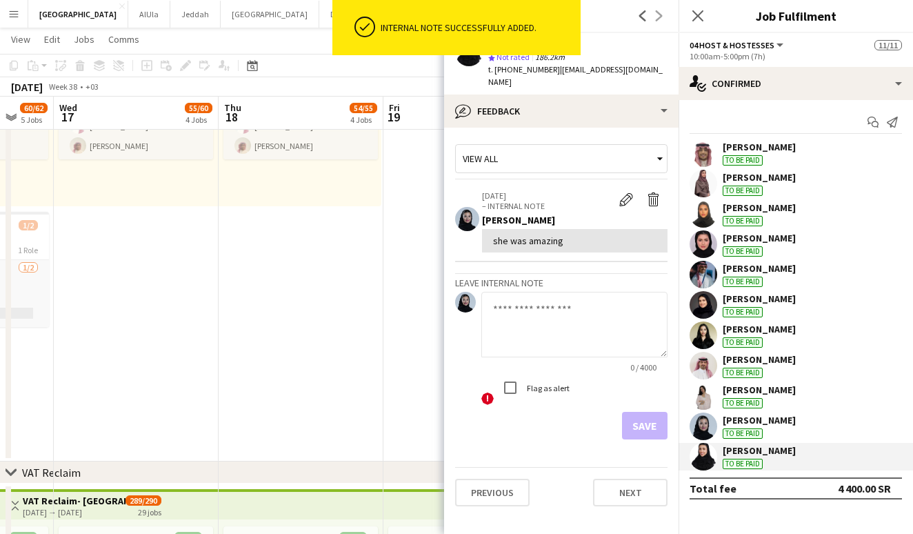
click at [511, 56] on div "ok-circled Internal note successfully added." at bounding box center [456, 31] width 248 height 62
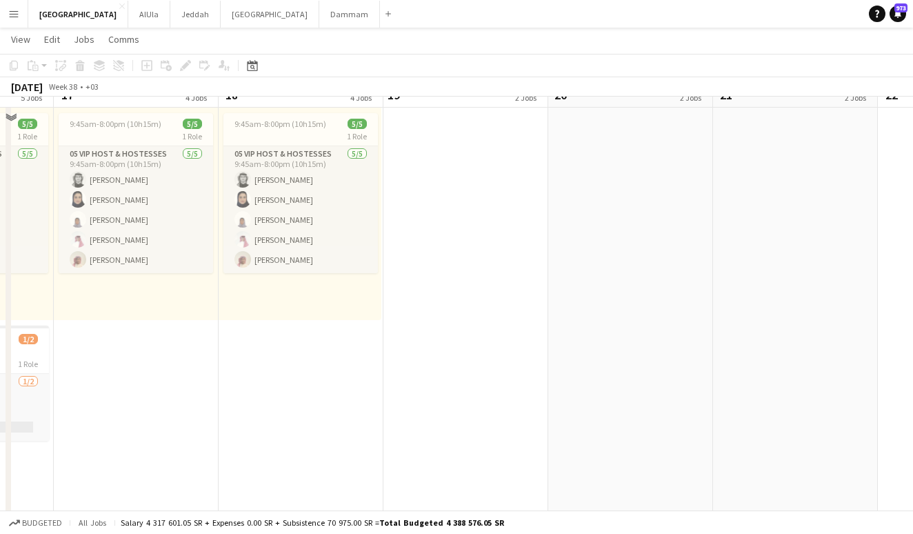
scroll to position [308, 0]
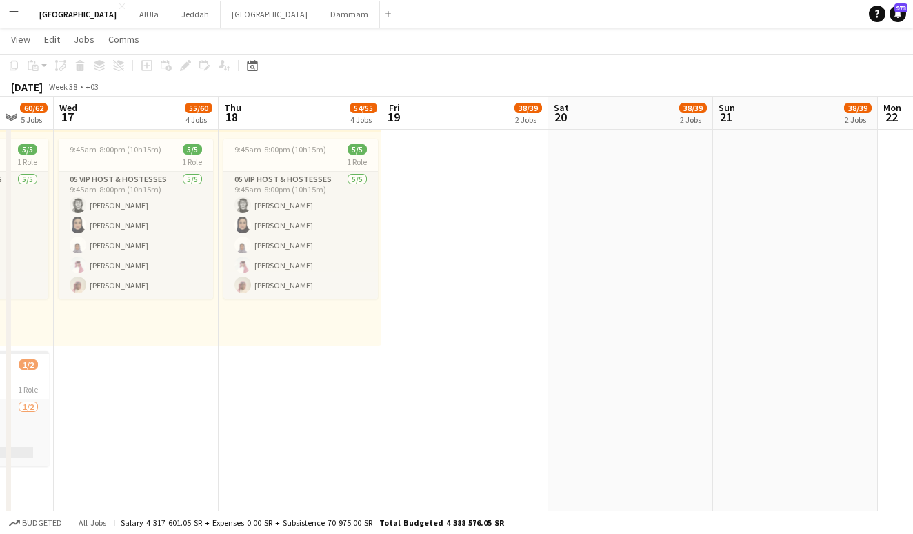
click at [320, 203] on app-card-role "05 VIP Host & Hostesses [DATE] 9:45am-8:00pm (10h15m) [PERSON_NAME] Lama [PERSO…" at bounding box center [300, 235] width 154 height 127
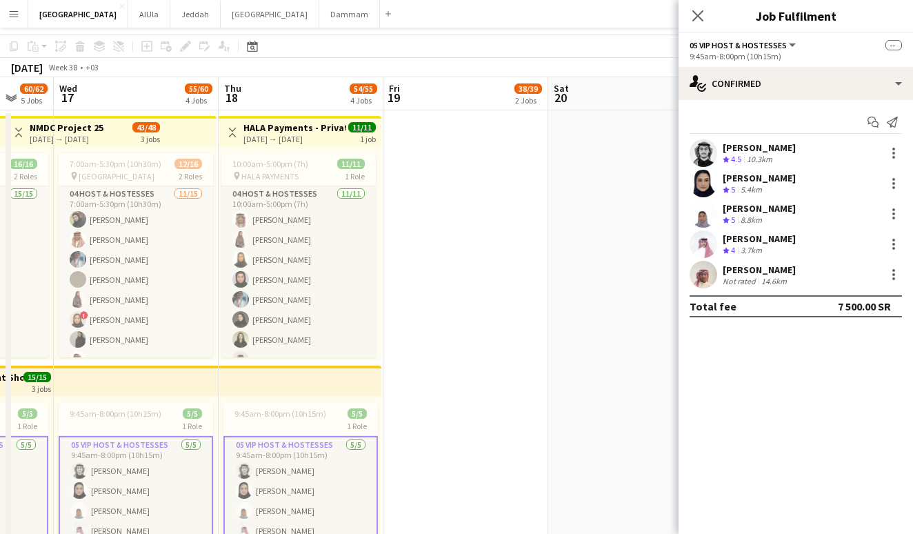
scroll to position [0, 0]
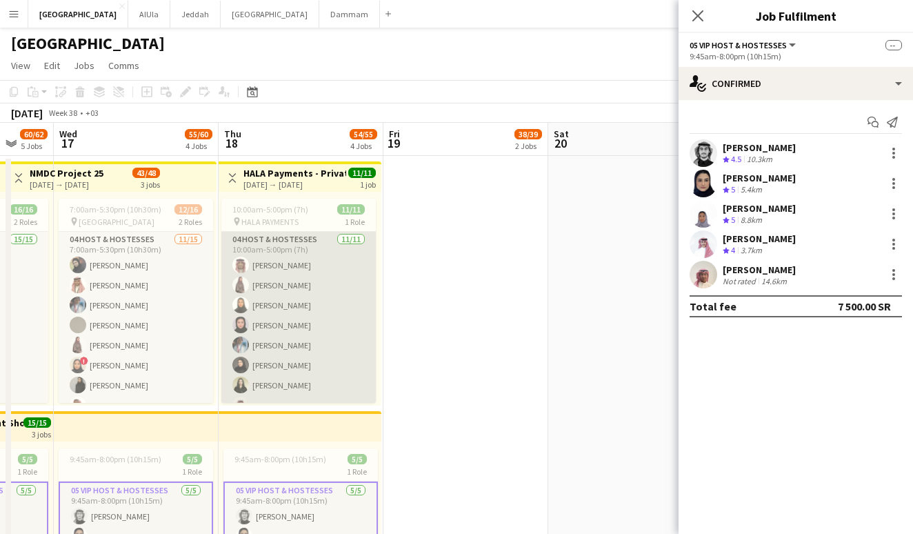
click at [266, 299] on app-card-role "04 Host & Hostesses [DATE] 10:00am-5:00pm (7h) [PERSON_NAME] [PERSON_NAME] [PER…" at bounding box center [298, 355] width 154 height 247
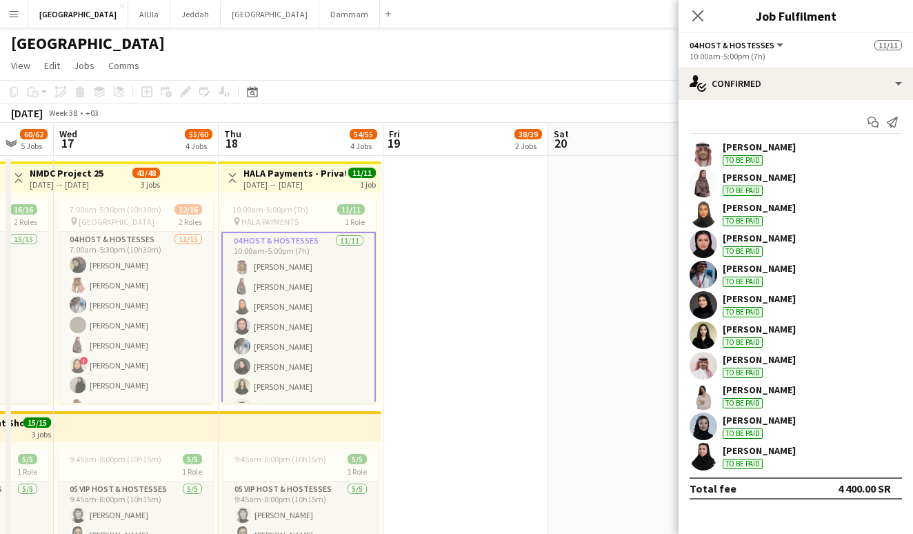
click at [766, 453] on div "[PERSON_NAME]" at bounding box center [759, 450] width 73 height 12
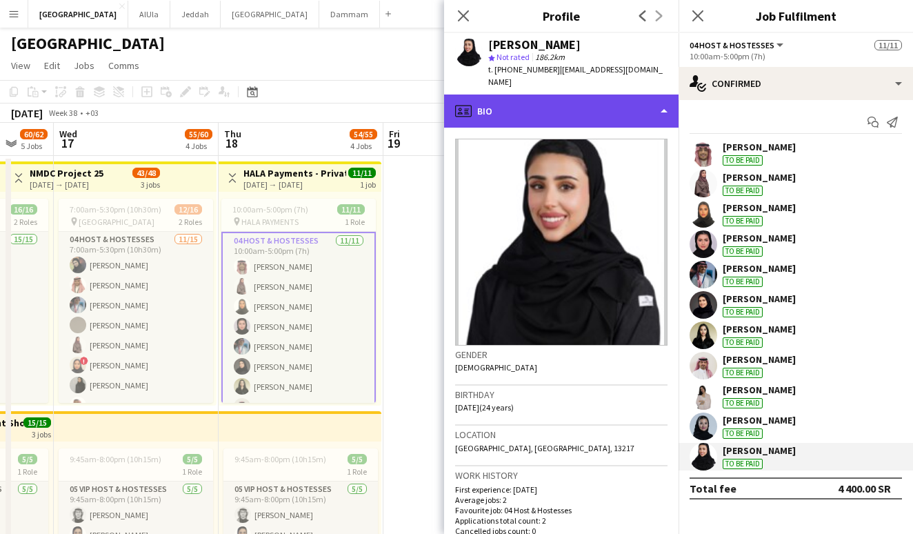
click at [616, 100] on div "profile Bio" at bounding box center [561, 110] width 235 height 33
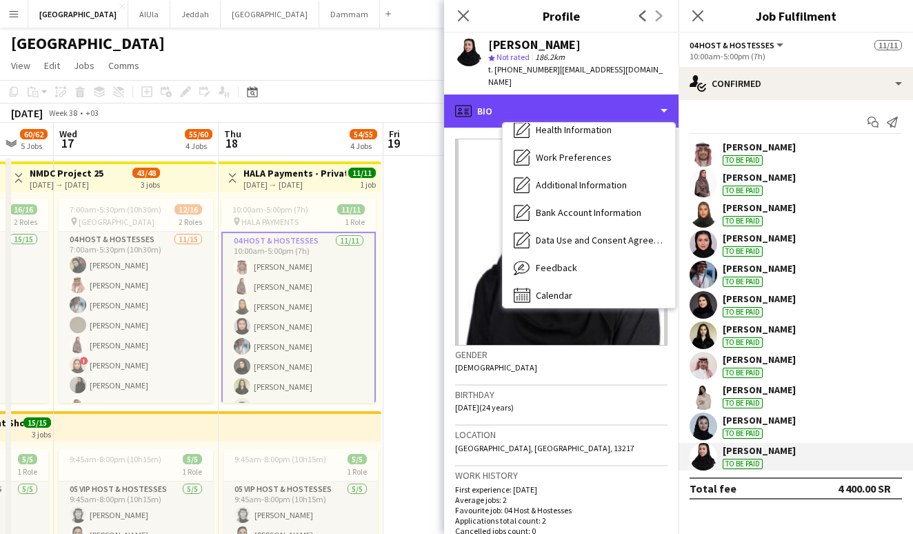
scroll to position [56, 0]
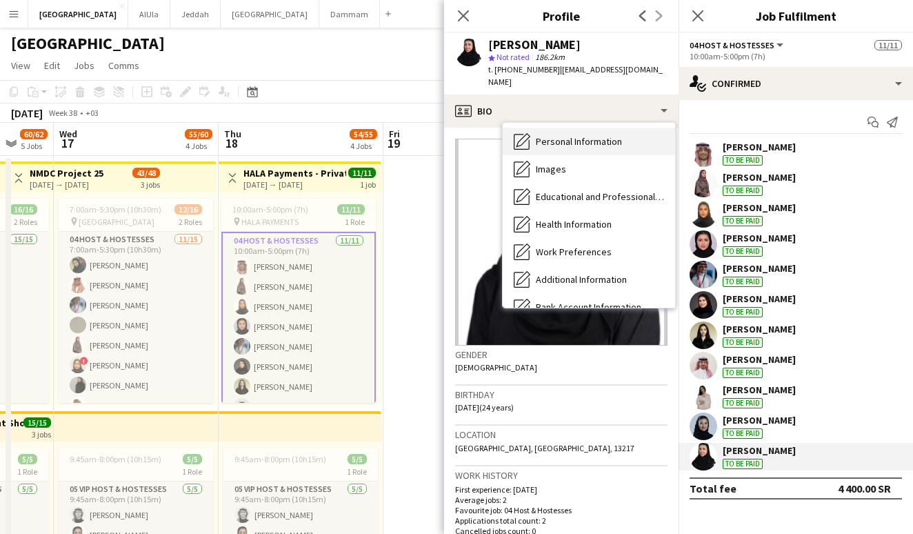
click at [552, 135] on span "Personal Information" at bounding box center [579, 141] width 86 height 12
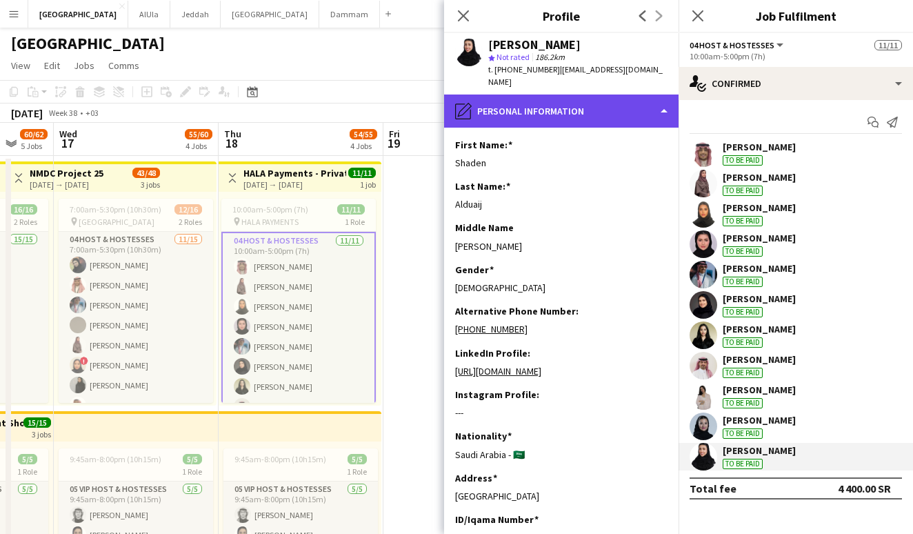
click at [559, 94] on div "pencil4 Personal Information" at bounding box center [561, 110] width 235 height 33
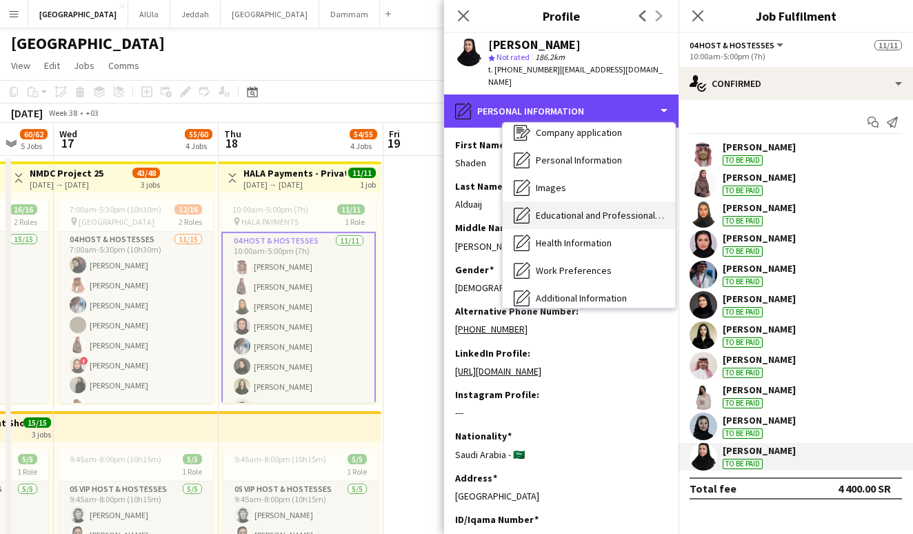
scroll to position [32, 0]
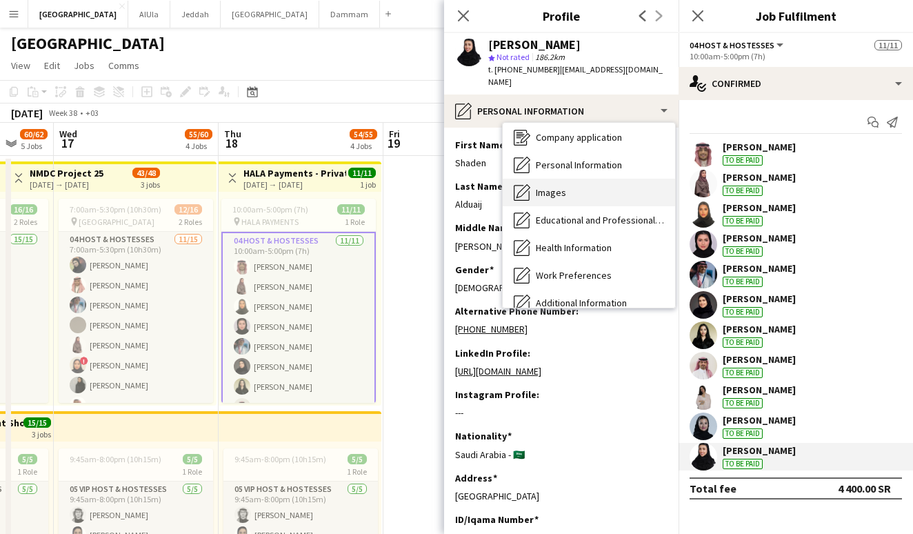
click at [568, 179] on div "Images Images" at bounding box center [589, 193] width 172 height 28
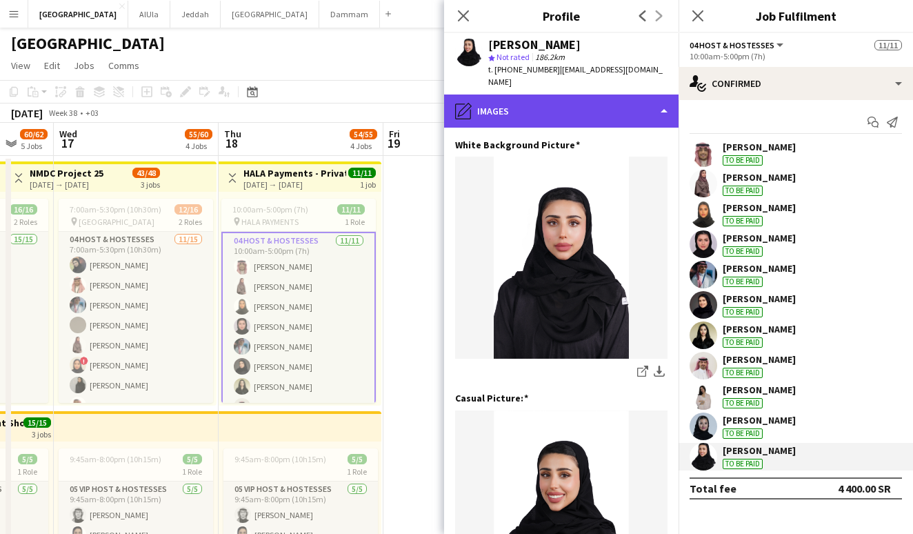
click at [583, 99] on div "pencil4 Images" at bounding box center [561, 110] width 235 height 33
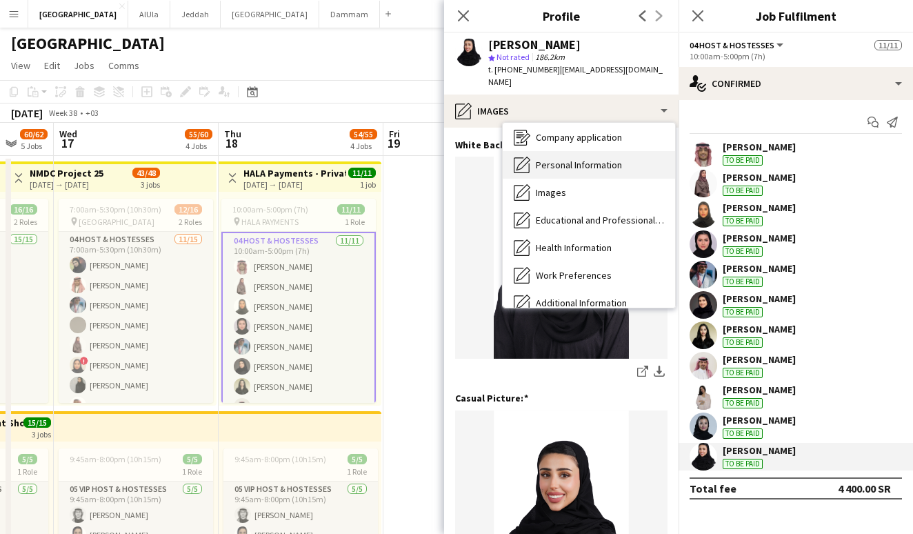
click at [577, 159] on span "Personal Information" at bounding box center [579, 165] width 86 height 12
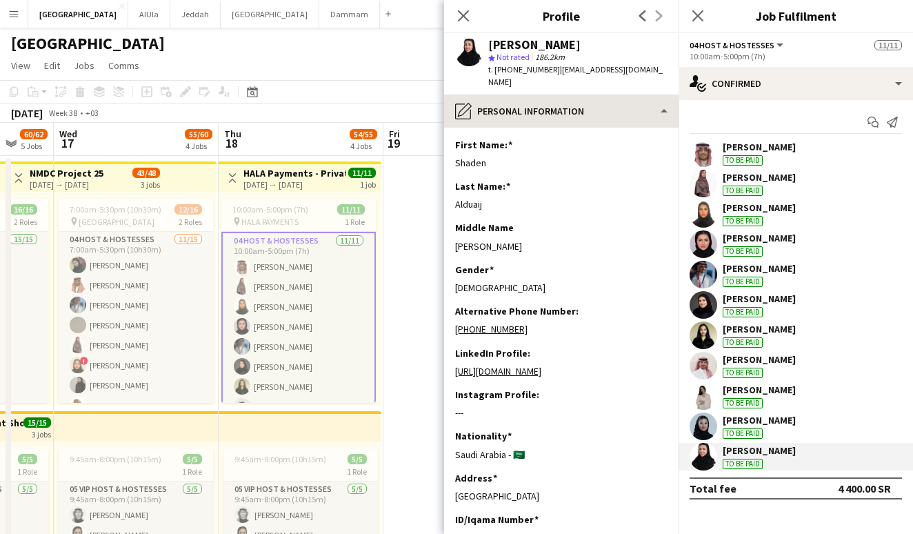
scroll to position [0, 0]
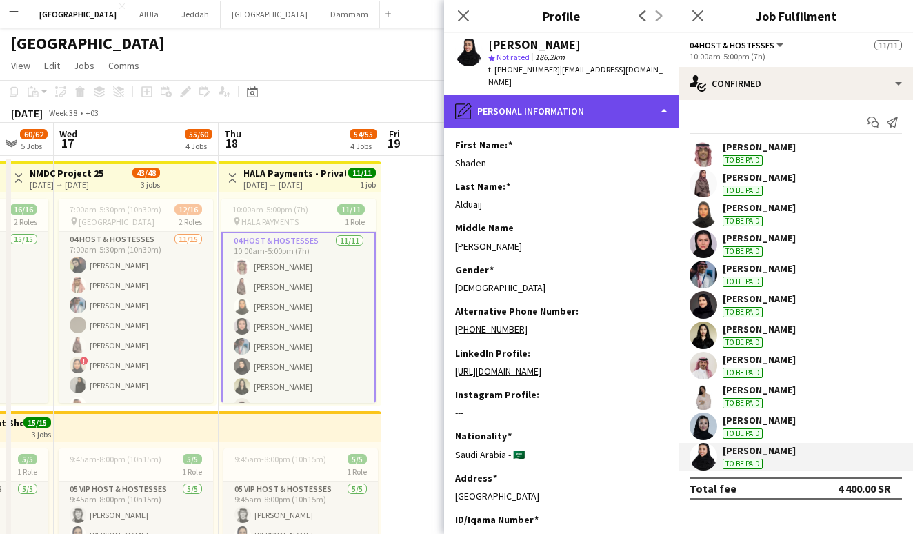
click at [583, 97] on div "pencil4 Personal Information" at bounding box center [561, 110] width 235 height 33
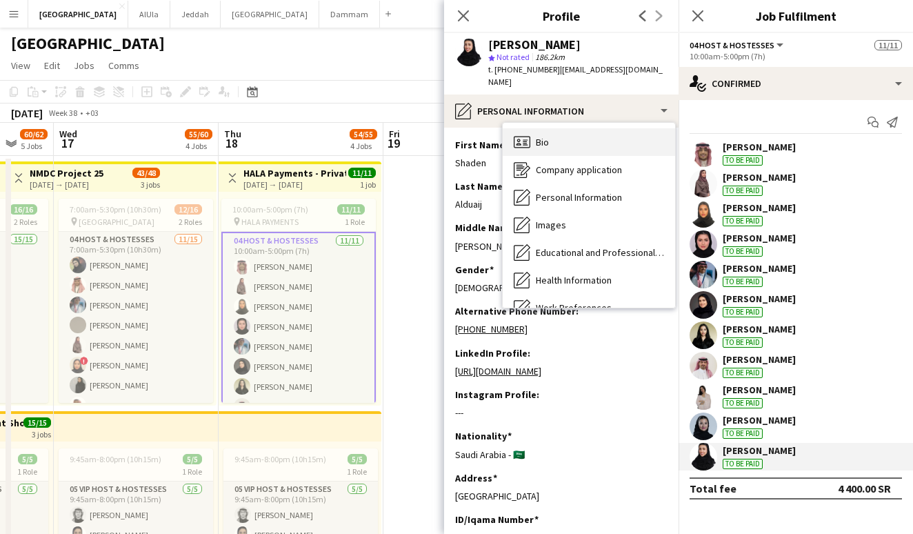
click at [555, 129] on div "Bio Bio" at bounding box center [589, 142] width 172 height 28
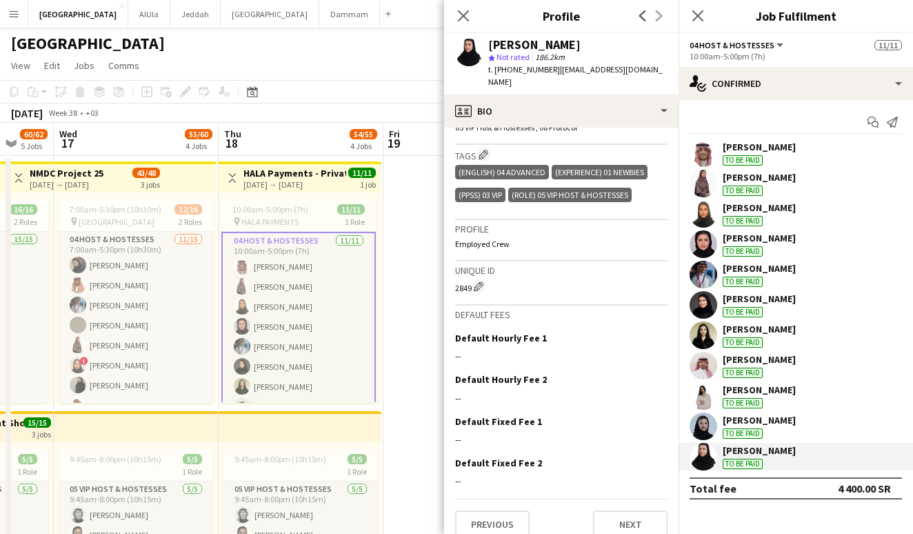
scroll to position [477, 0]
